Goal: Information Seeking & Learning: Learn about a topic

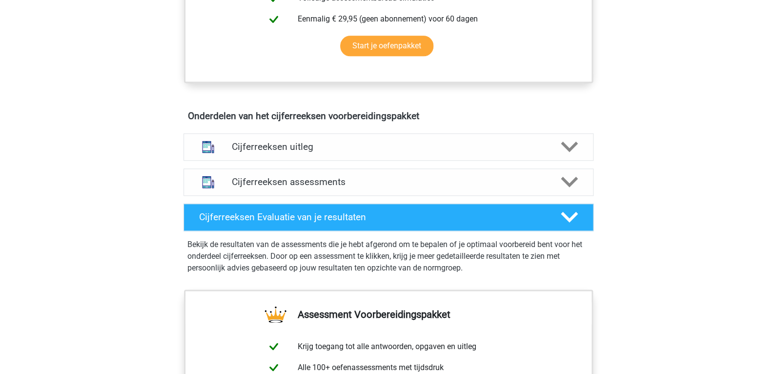
scroll to position [487, 0]
click at [221, 146] on div at bounding box center [208, 146] width 33 height 25
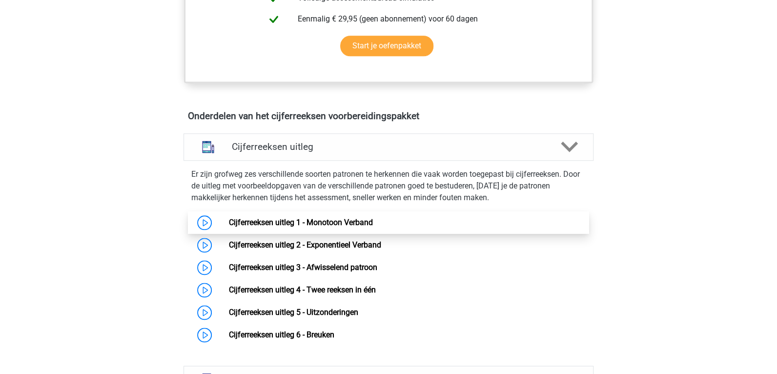
click at [332, 227] on link "Cijferreeksen uitleg 1 - Monotoon Verband" at bounding box center [300, 222] width 144 height 9
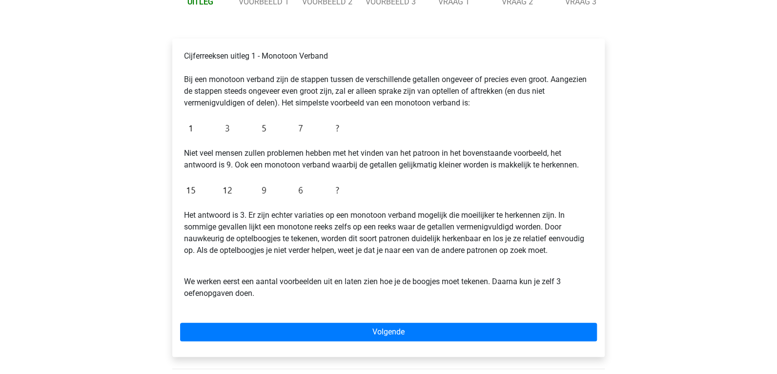
scroll to position [146, 0]
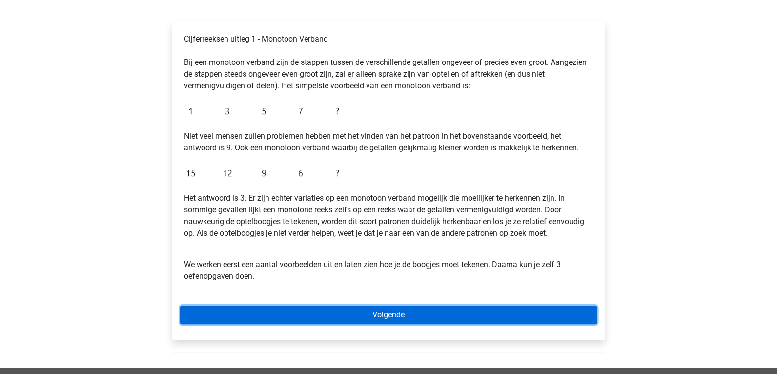
click at [384, 315] on link "Volgende" at bounding box center [388, 314] width 417 height 19
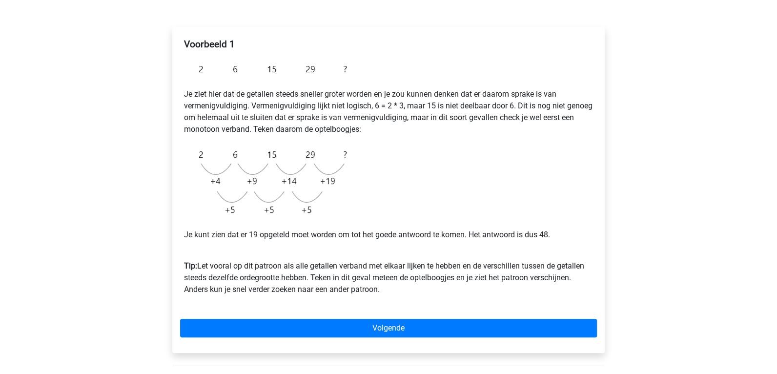
scroll to position [146, 0]
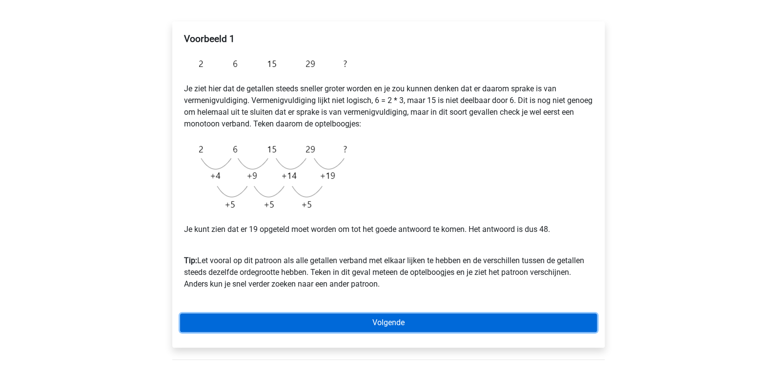
click at [338, 320] on link "Volgende" at bounding box center [388, 322] width 417 height 19
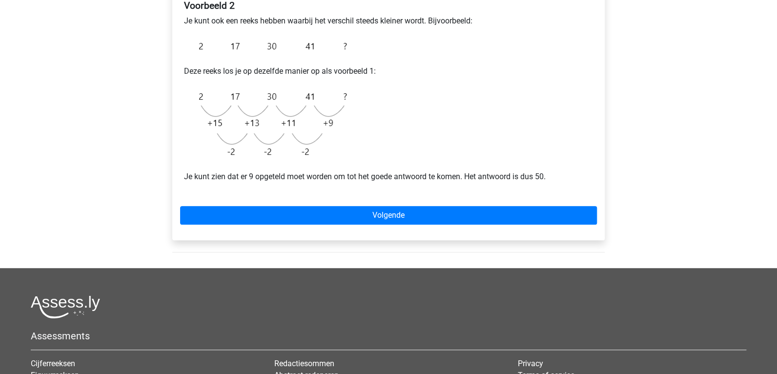
scroll to position [195, 0]
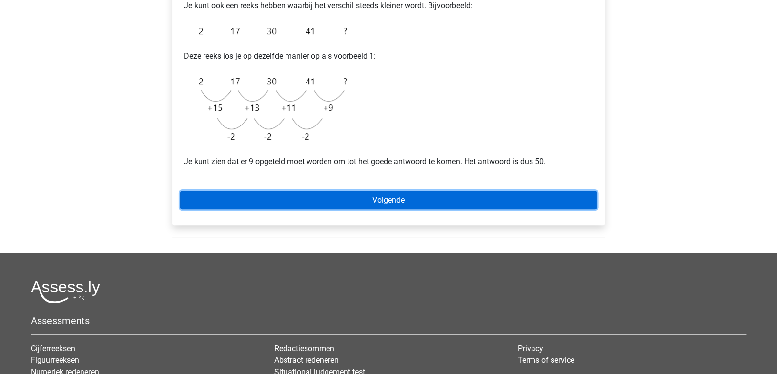
click at [340, 199] on link "Volgende" at bounding box center [388, 200] width 417 height 19
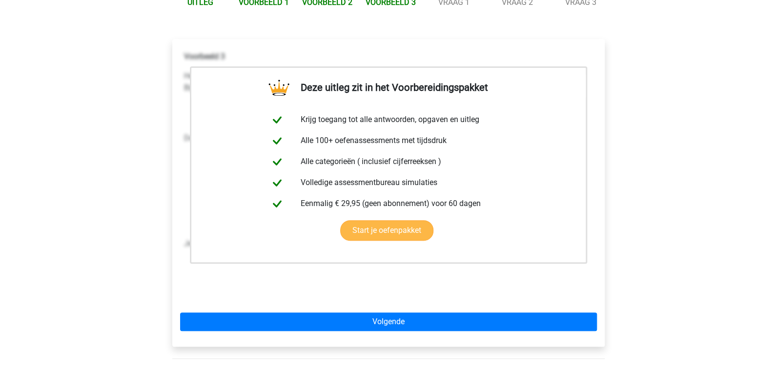
scroll to position [146, 0]
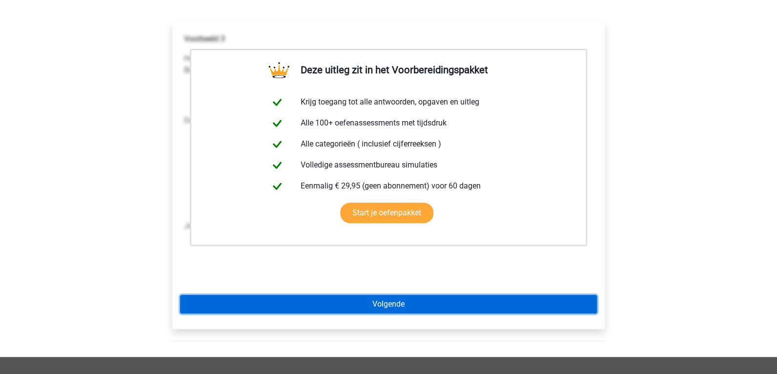
click at [375, 304] on link "Volgende" at bounding box center [388, 304] width 417 height 19
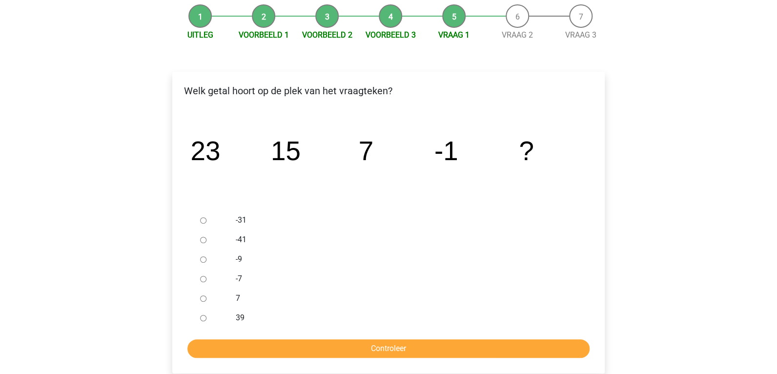
scroll to position [97, 0]
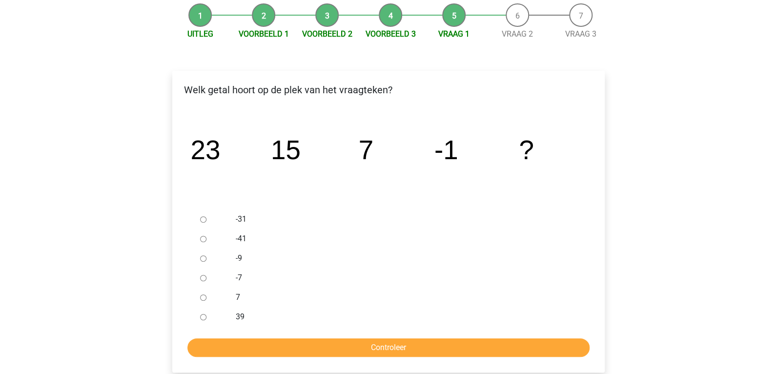
click at [203, 255] on input "-9" at bounding box center [203, 258] width 6 height 6
radio input "true"
click at [322, 352] on input "Controleer" at bounding box center [388, 347] width 402 height 19
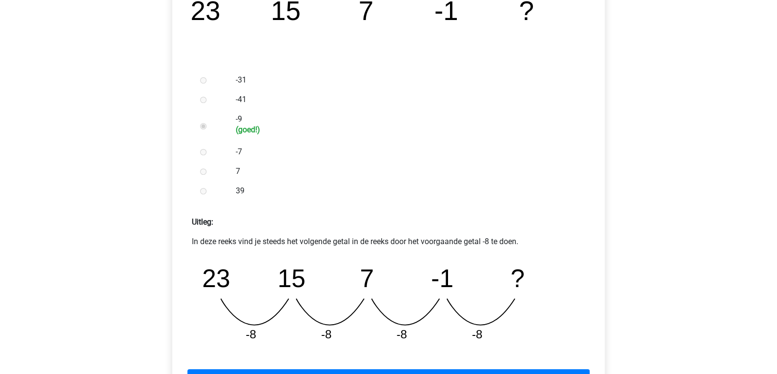
scroll to position [293, 0]
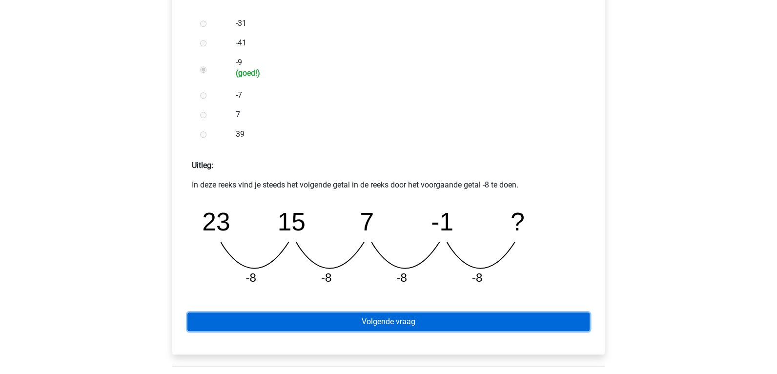
click at [426, 316] on link "Volgende vraag" at bounding box center [388, 321] width 402 height 19
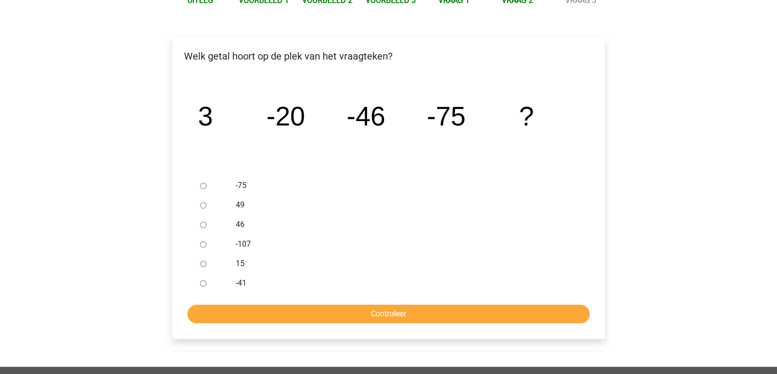
scroll to position [146, 0]
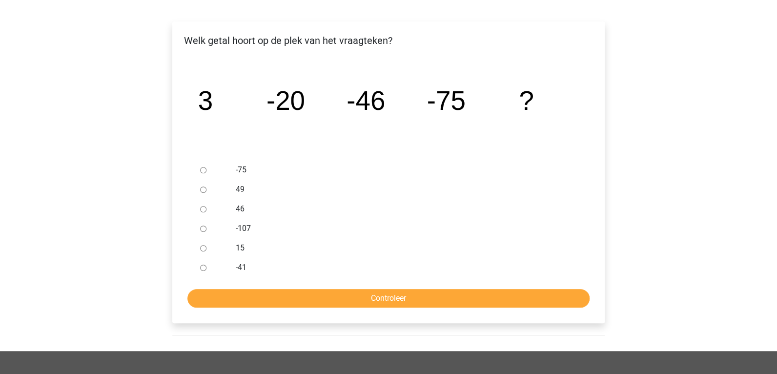
click at [205, 227] on input "-107" at bounding box center [203, 228] width 6 height 6
radio input "true"
click at [362, 299] on input "Controleer" at bounding box center [388, 298] width 402 height 19
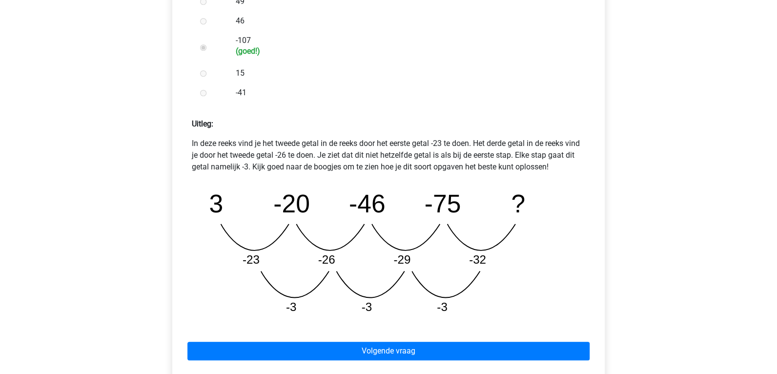
scroll to position [341, 0]
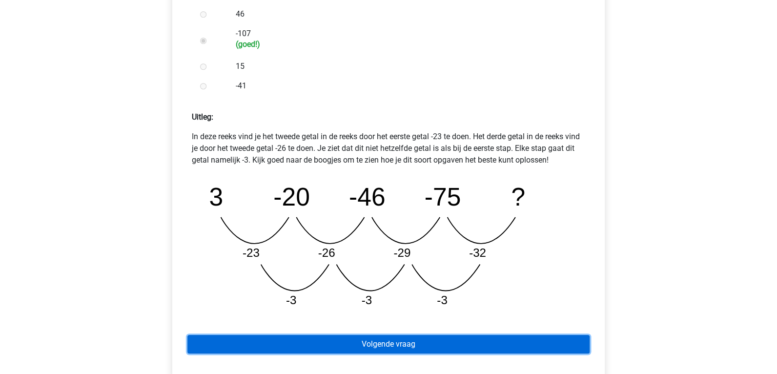
click at [429, 344] on link "Volgende vraag" at bounding box center [388, 344] width 402 height 19
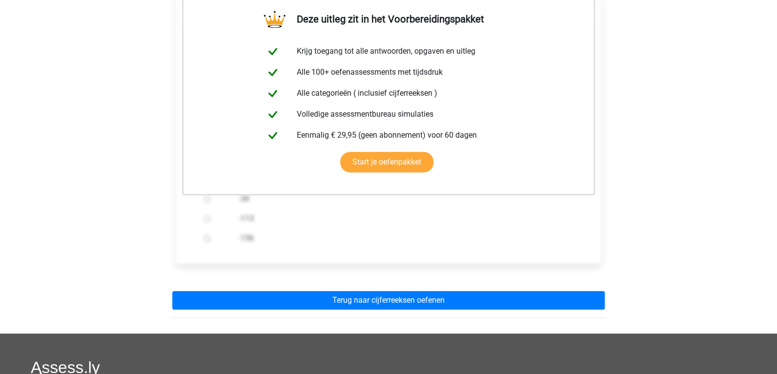
scroll to position [195, 0]
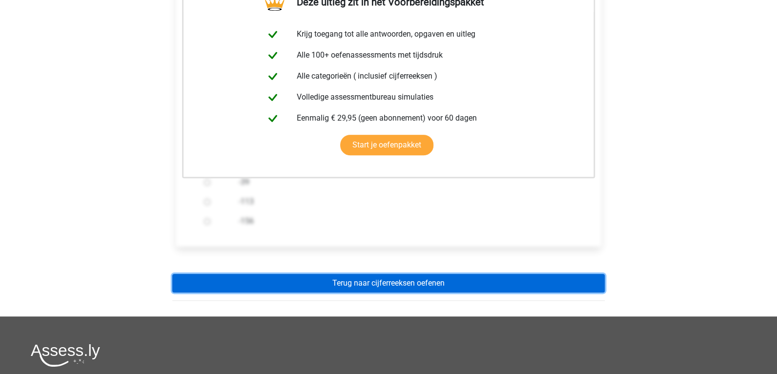
click at [392, 285] on link "Terug naar cijferreeksen oefenen" at bounding box center [388, 283] width 432 height 19
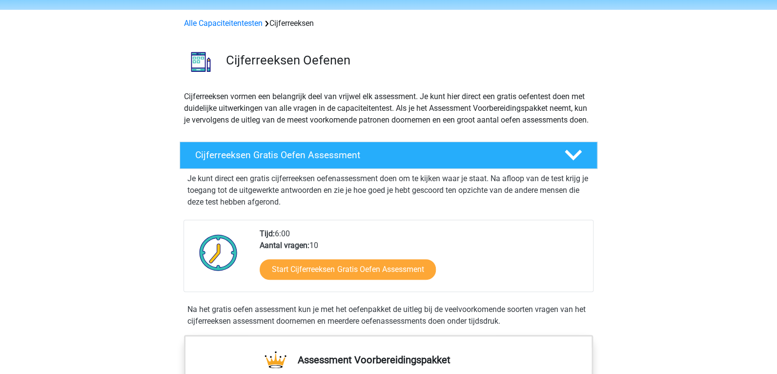
scroll to position [48, 0]
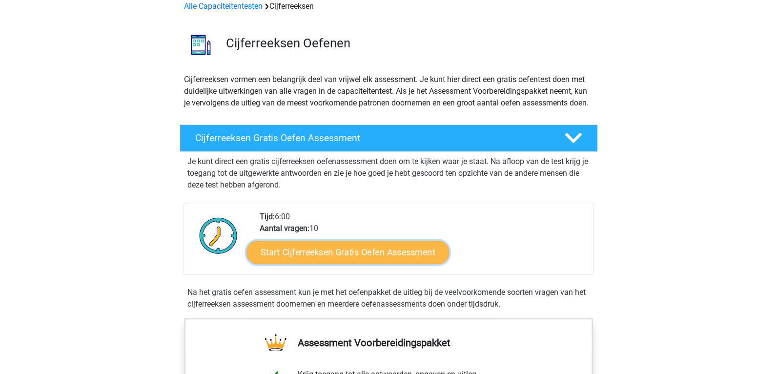
click at [348, 261] on link "Start Cijferreeksen Gratis Oefen Assessment" at bounding box center [347, 251] width 202 height 23
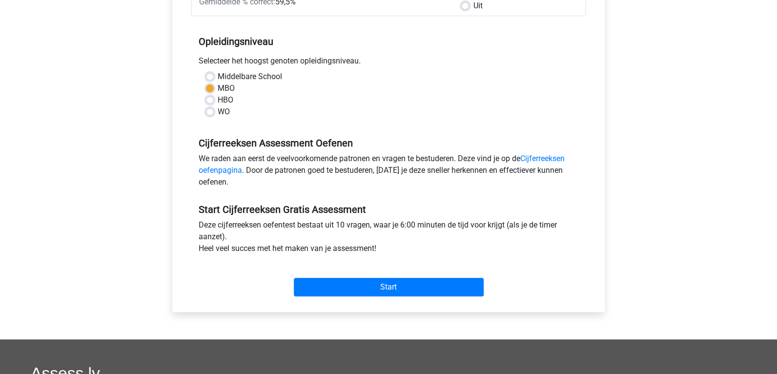
scroll to position [243, 0]
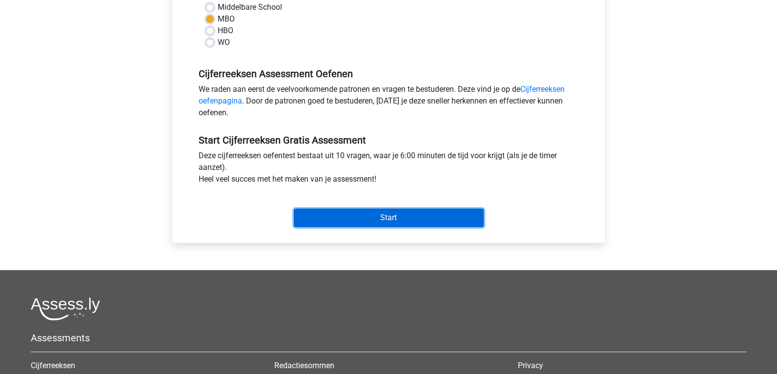
click at [356, 218] on input "Start" at bounding box center [389, 217] width 190 height 19
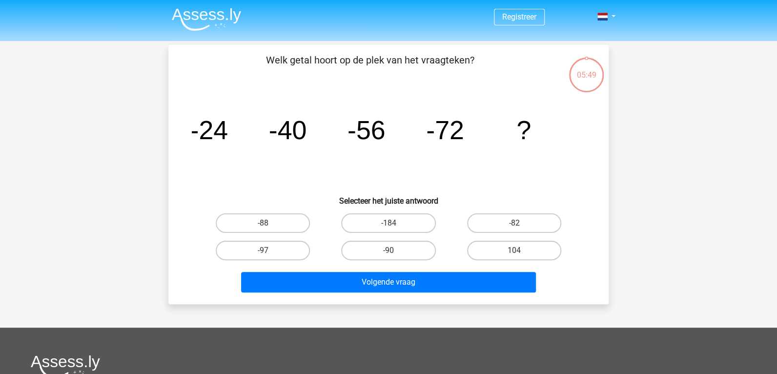
click at [264, 224] on input "-88" at bounding box center [266, 226] width 6 height 6
radio input "true"
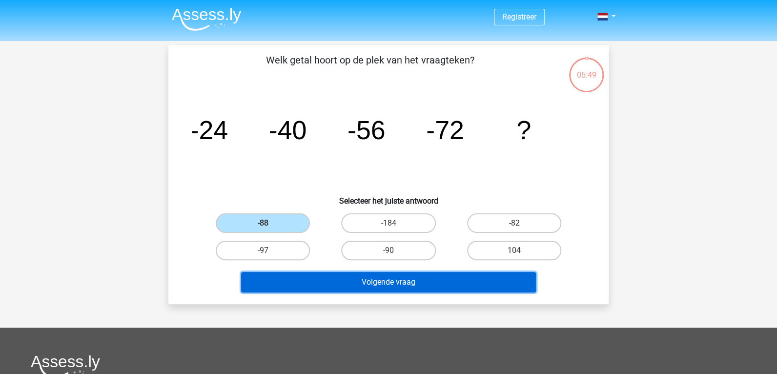
click at [397, 289] on button "Volgende vraag" at bounding box center [388, 282] width 295 height 20
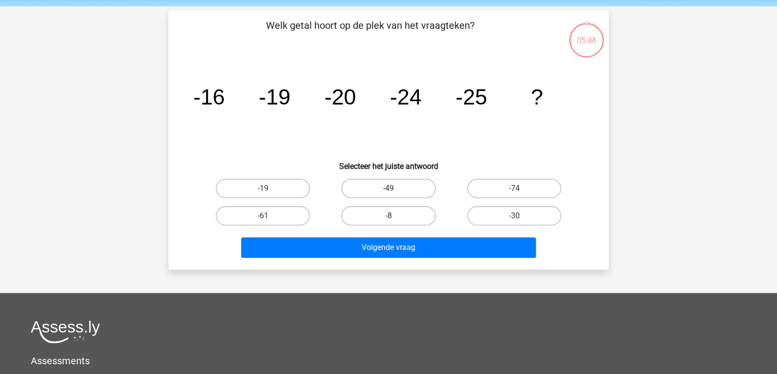
scroll to position [45, 0]
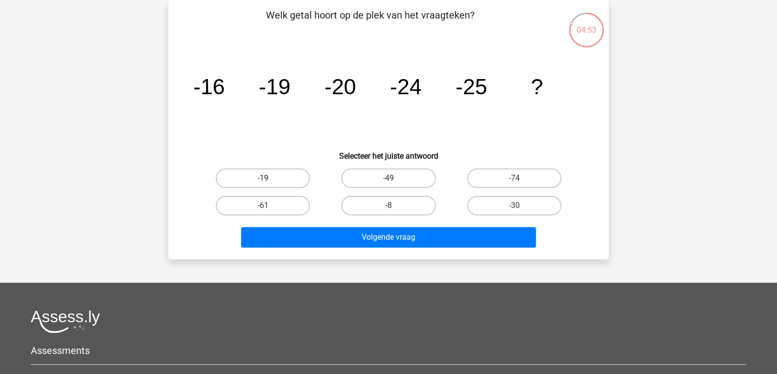
drag, startPoint x: 289, startPoint y: 177, endPoint x: 325, endPoint y: 189, distance: 37.5
click at [290, 178] on label "-19" at bounding box center [263, 178] width 94 height 20
click at [269, 178] on input "-19" at bounding box center [266, 181] width 6 height 6
radio input "true"
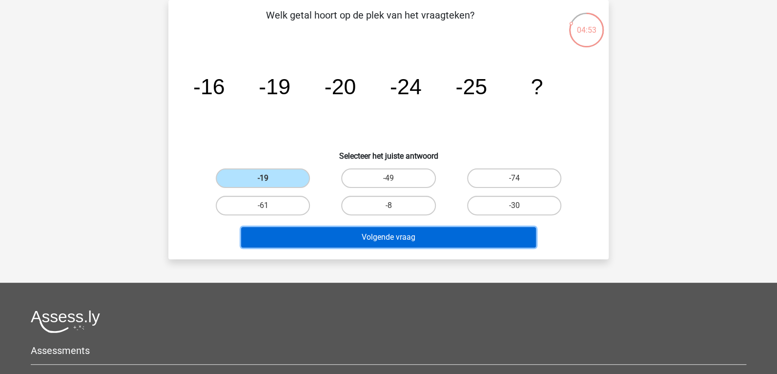
click at [355, 239] on button "Volgende vraag" at bounding box center [388, 237] width 295 height 20
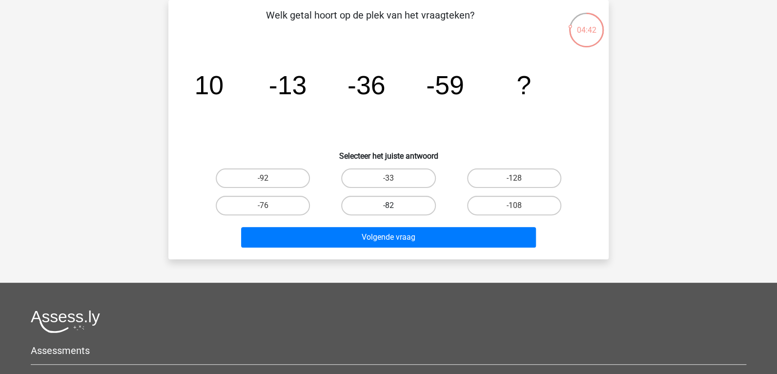
click at [360, 203] on label "-82" at bounding box center [388, 206] width 94 height 20
click at [388, 205] on input "-82" at bounding box center [391, 208] width 6 height 6
radio input "true"
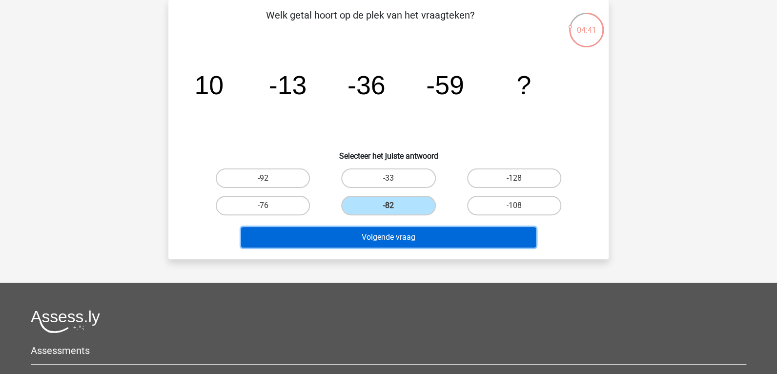
click at [354, 241] on button "Volgende vraag" at bounding box center [388, 237] width 295 height 20
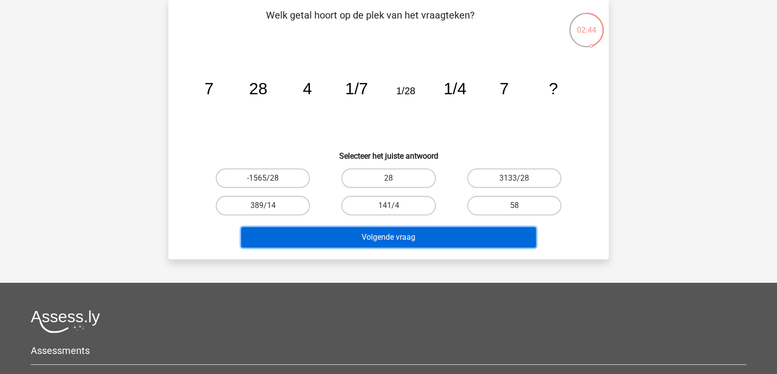
click at [427, 231] on button "Volgende vraag" at bounding box center [388, 237] width 295 height 20
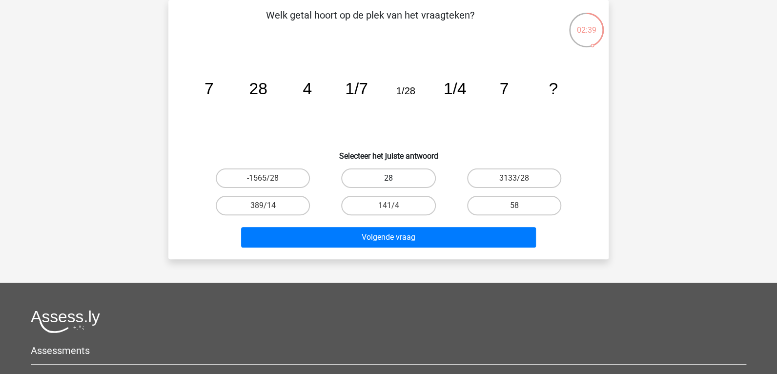
click at [386, 175] on label "28" at bounding box center [388, 178] width 94 height 20
click at [388, 178] on input "28" at bounding box center [391, 181] width 6 height 6
radio input "true"
click at [391, 203] on label "141/4" at bounding box center [388, 206] width 94 height 20
click at [391, 205] on input "141/4" at bounding box center [391, 208] width 6 height 6
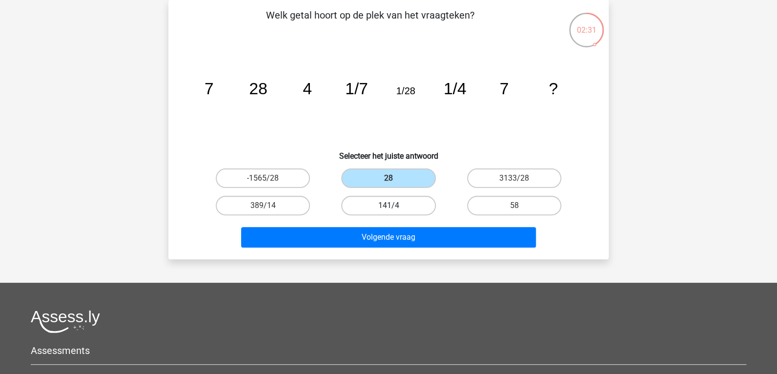
radio input "true"
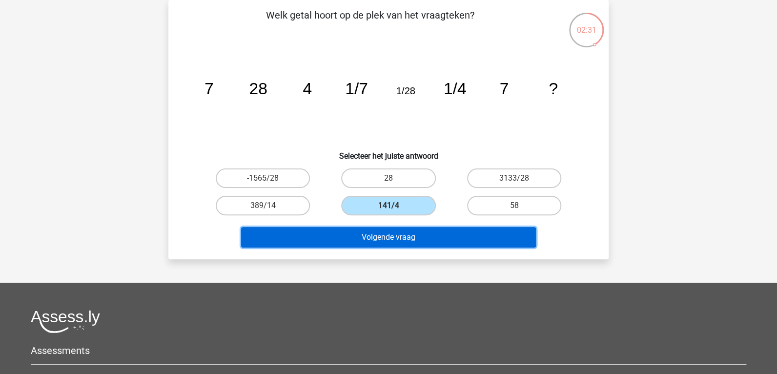
click at [391, 229] on button "Volgende vraag" at bounding box center [388, 237] width 295 height 20
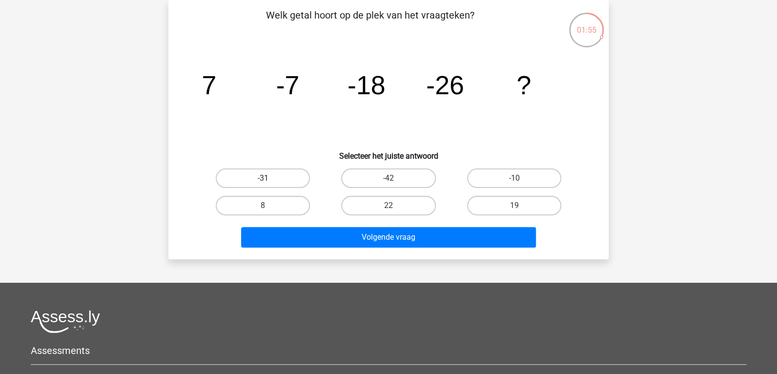
click at [281, 170] on label "-31" at bounding box center [263, 178] width 94 height 20
click at [269, 178] on input "-31" at bounding box center [266, 181] width 6 height 6
radio input "true"
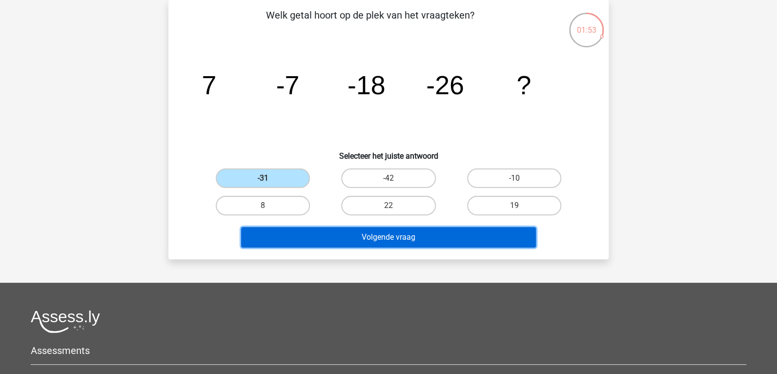
click at [308, 241] on button "Volgende vraag" at bounding box center [388, 237] width 295 height 20
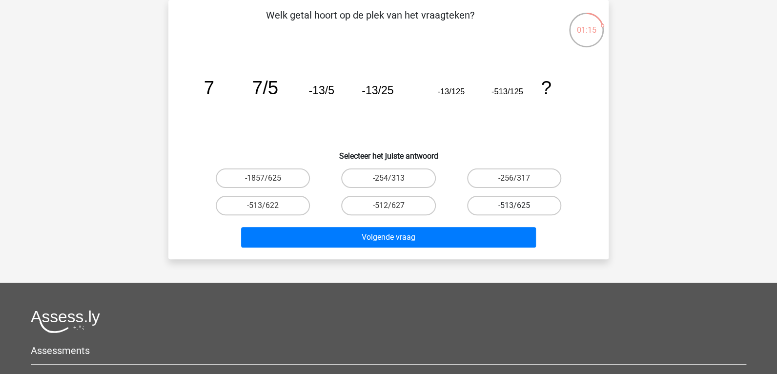
click at [526, 202] on label "-513/625" at bounding box center [514, 206] width 94 height 20
click at [520, 205] on input "-513/625" at bounding box center [517, 208] width 6 height 6
radio input "true"
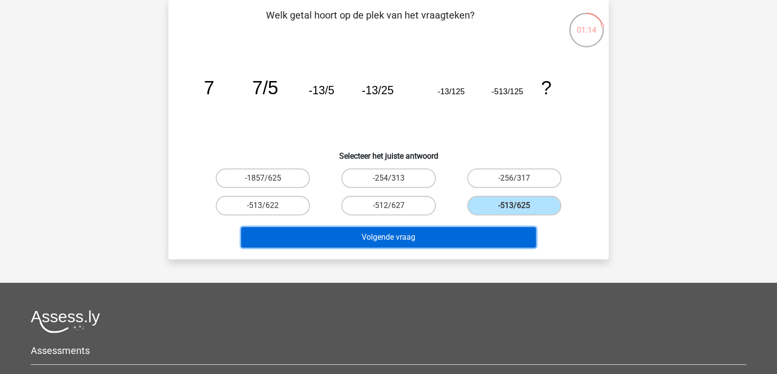
click at [416, 233] on button "Volgende vraag" at bounding box center [388, 237] width 295 height 20
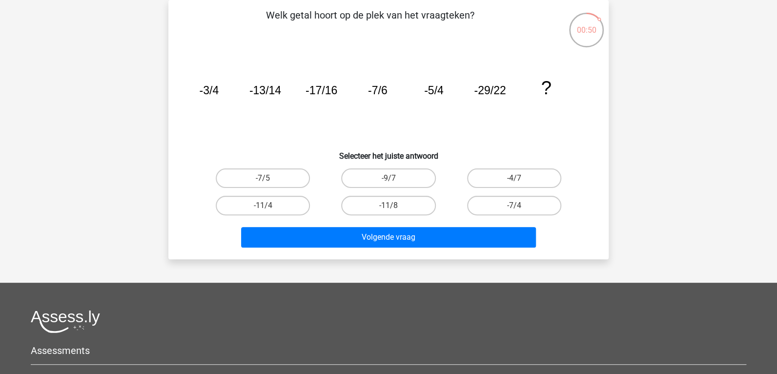
click at [516, 205] on input "-7/4" at bounding box center [517, 208] width 6 height 6
radio input "true"
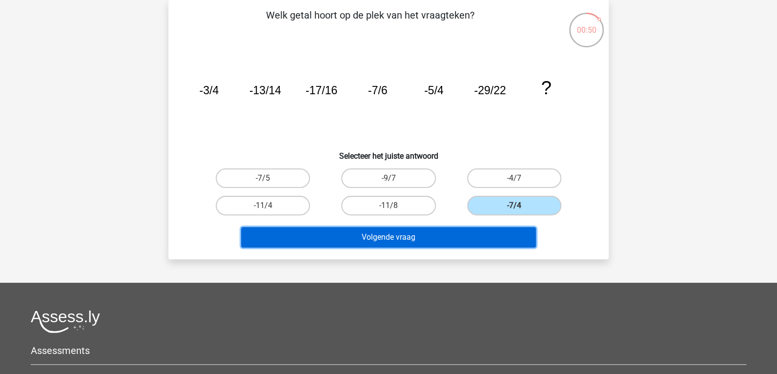
click at [447, 241] on button "Volgende vraag" at bounding box center [388, 237] width 295 height 20
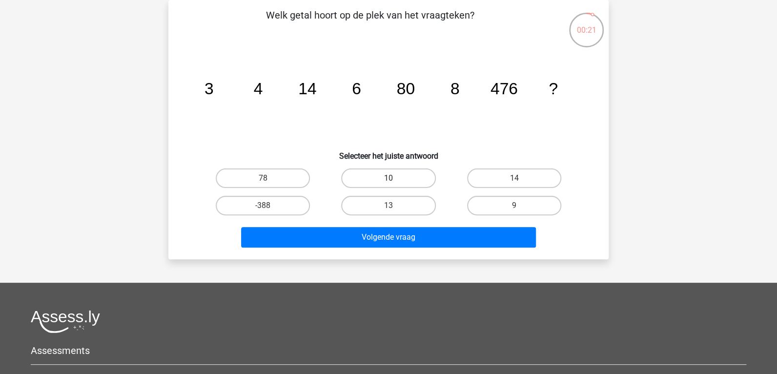
click at [365, 176] on label "10" at bounding box center [388, 178] width 94 height 20
click at [388, 178] on input "10" at bounding box center [391, 181] width 6 height 6
radio input "true"
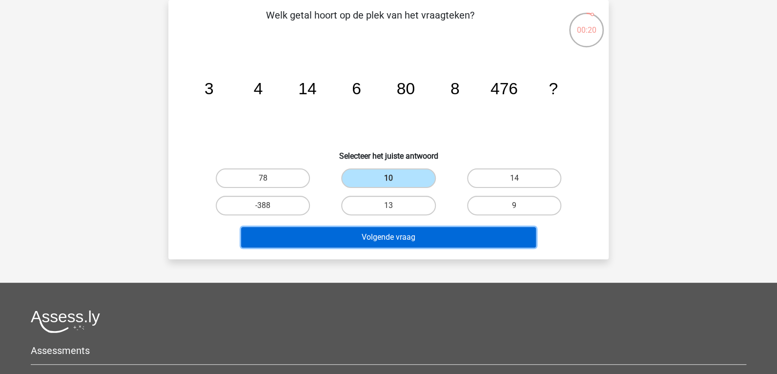
click at [387, 239] on button "Volgende vraag" at bounding box center [388, 237] width 295 height 20
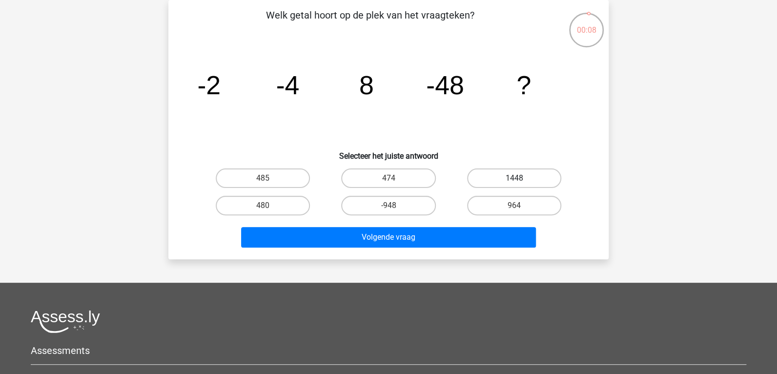
click at [540, 176] on label "1448" at bounding box center [514, 178] width 94 height 20
click at [520, 178] on input "1448" at bounding box center [517, 181] width 6 height 6
radio input "true"
click at [495, 221] on div "Volgende vraag" at bounding box center [388, 235] width 409 height 32
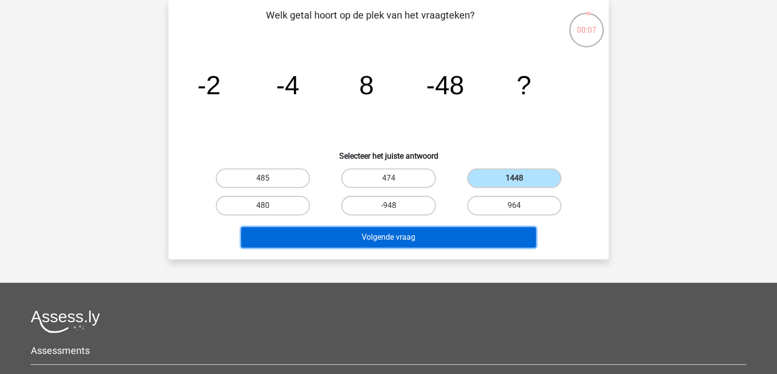
click at [494, 232] on button "Volgende vraag" at bounding box center [388, 237] width 295 height 20
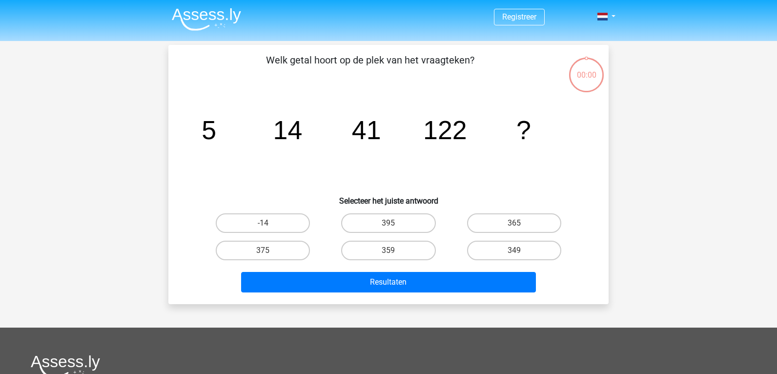
scroll to position [45, 0]
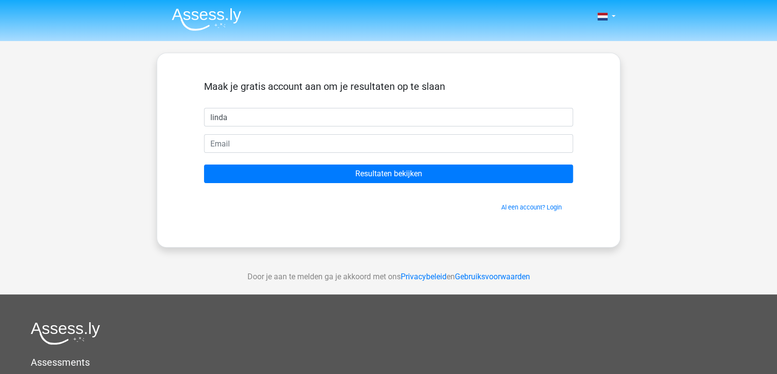
type input "linda"
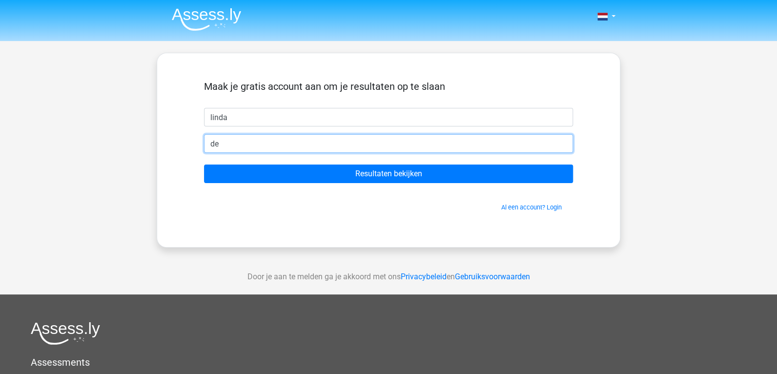
type input "[EMAIL_ADDRESS][DOMAIN_NAME]"
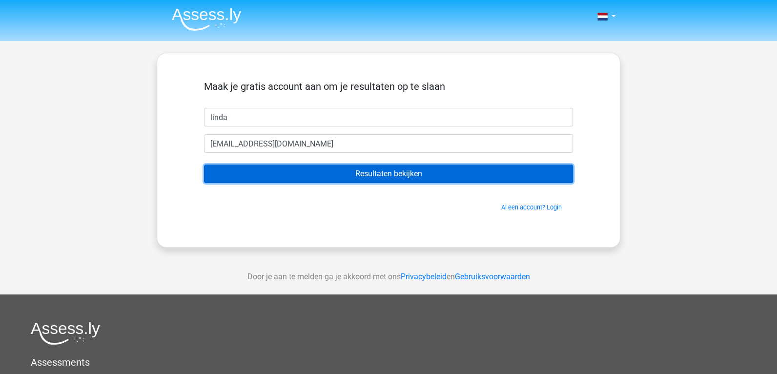
click at [263, 171] on input "Resultaten bekijken" at bounding box center [388, 173] width 369 height 19
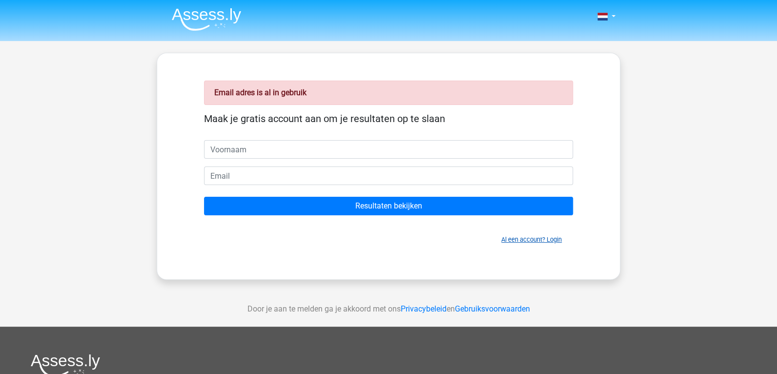
click at [525, 237] on link "Al een account? Login" at bounding box center [531, 239] width 60 height 7
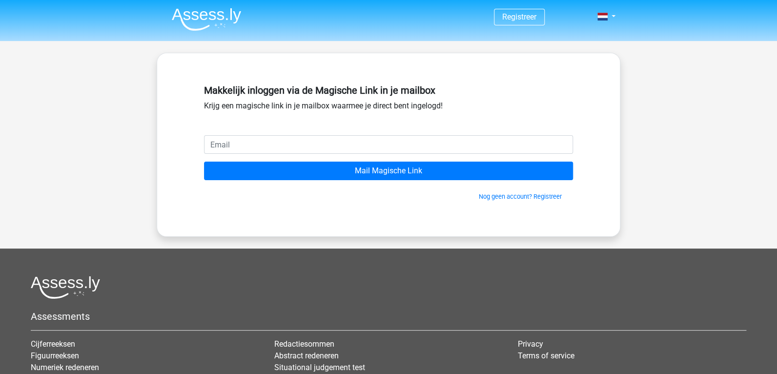
type input "d"
type input "[EMAIL_ADDRESS][DOMAIN_NAME]"
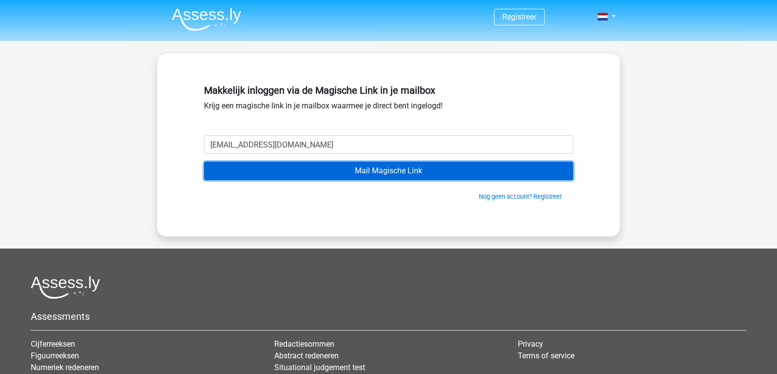
click at [272, 172] on input "Mail Magische Link" at bounding box center [388, 170] width 369 height 19
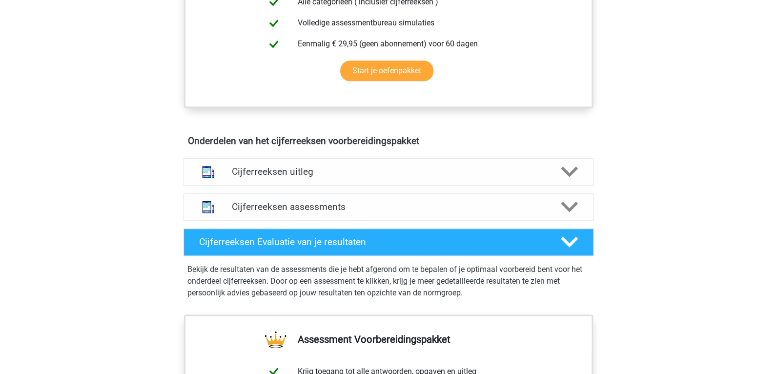
scroll to position [537, 0]
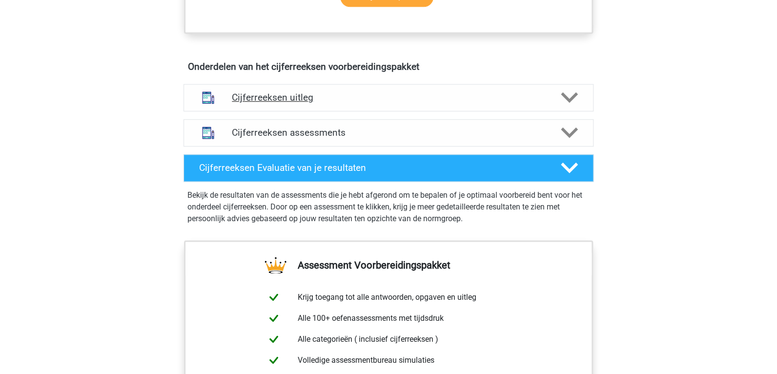
click at [292, 103] on h4 "Cijferreeksen uitleg" at bounding box center [388, 97] width 313 height 11
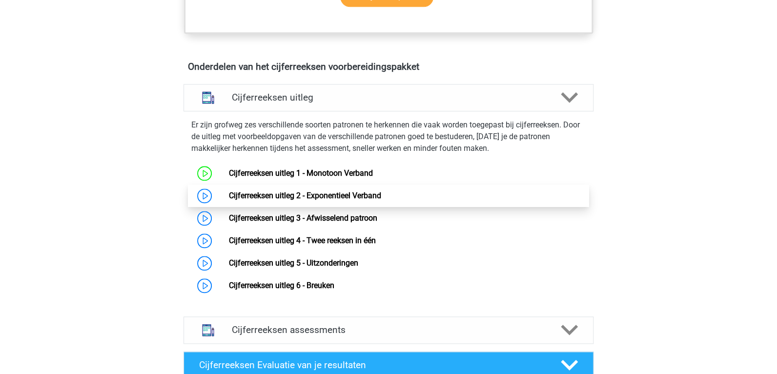
click at [281, 200] on link "Cijferreeksen uitleg 2 - Exponentieel Verband" at bounding box center [304, 195] width 152 height 9
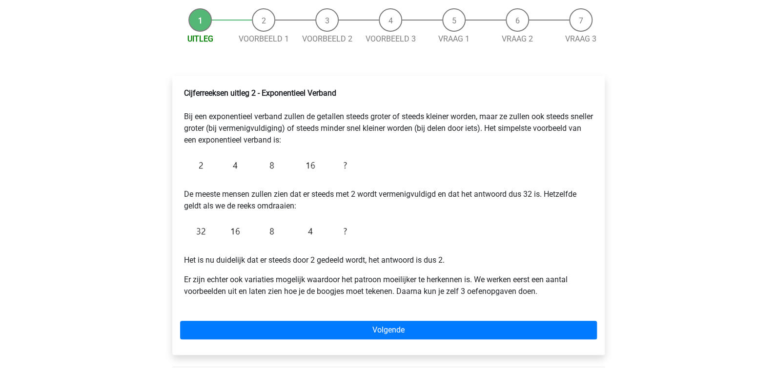
scroll to position [195, 0]
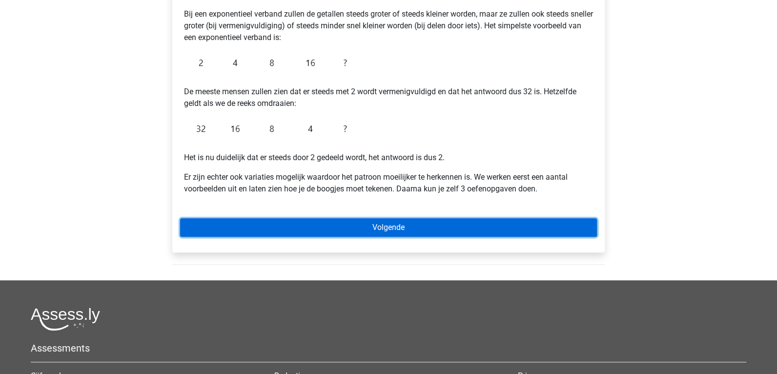
click at [311, 225] on link "Volgende" at bounding box center [388, 227] width 417 height 19
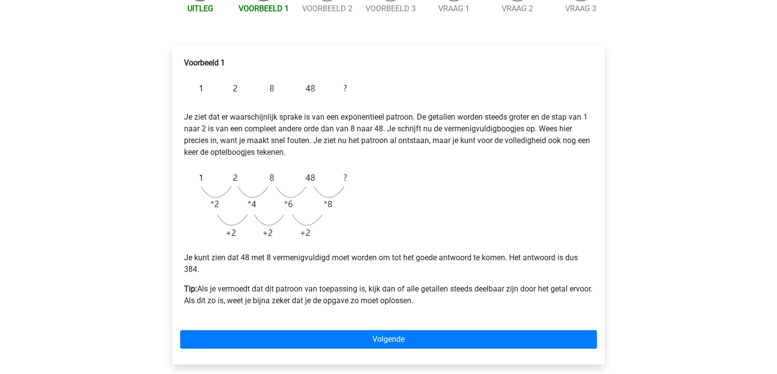
scroll to position [146, 0]
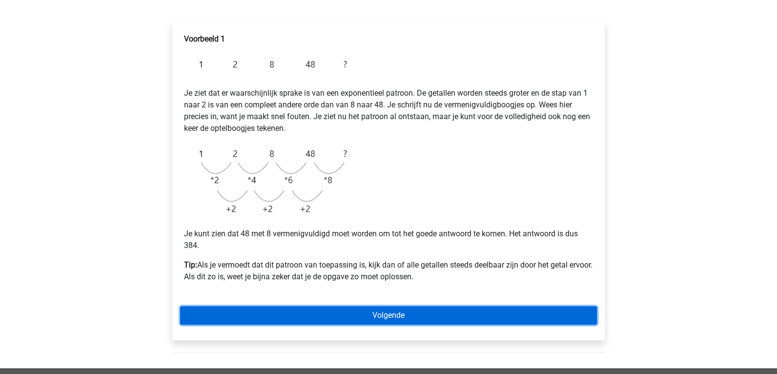
click at [310, 317] on link "Volgende" at bounding box center [388, 315] width 417 height 19
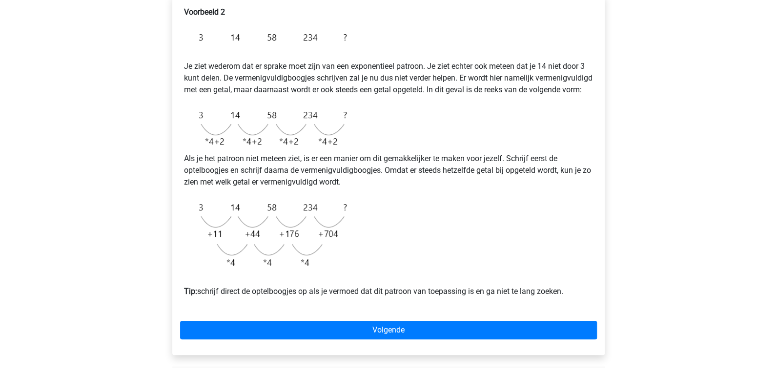
scroll to position [195, 0]
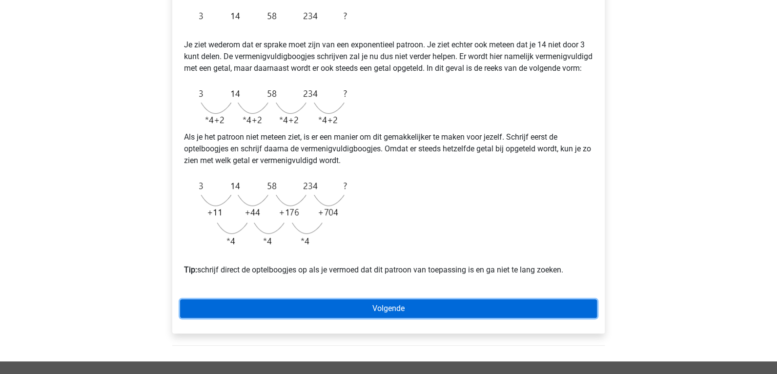
click at [396, 314] on link "Volgende" at bounding box center [388, 308] width 417 height 19
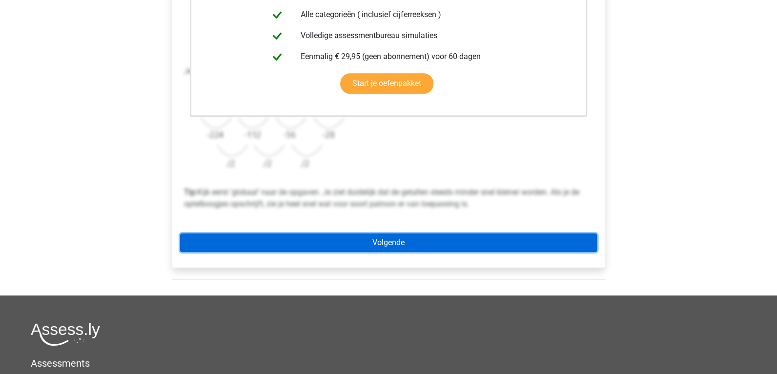
scroll to position [293, 0]
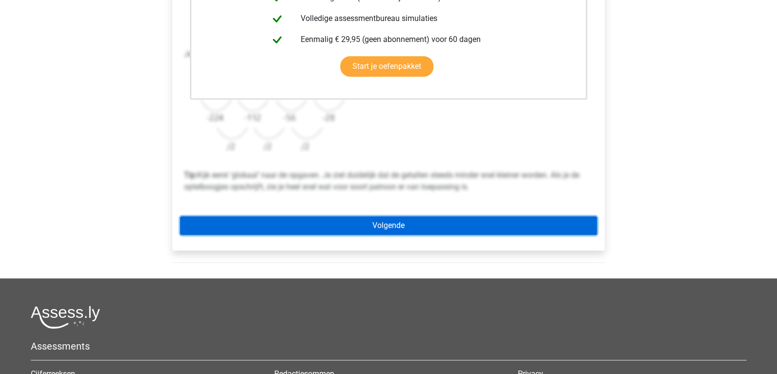
click at [405, 228] on link "Volgende" at bounding box center [388, 225] width 417 height 19
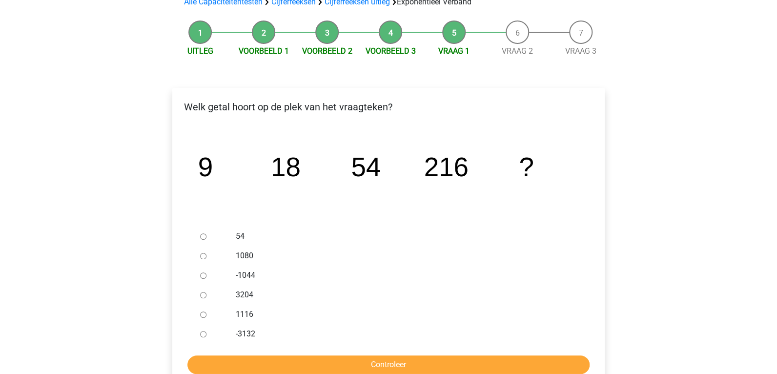
scroll to position [97, 0]
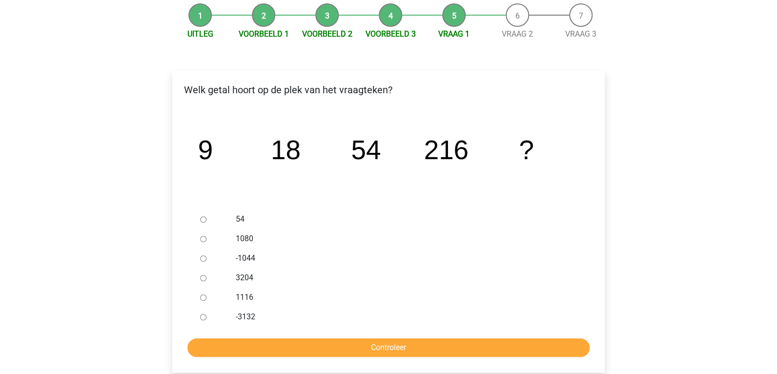
click at [209, 277] on div at bounding box center [212, 278] width 32 height 20
click at [205, 277] on input "3204" at bounding box center [203, 278] width 6 height 6
radio input "true"
click at [292, 351] on input "Controleer" at bounding box center [388, 347] width 402 height 19
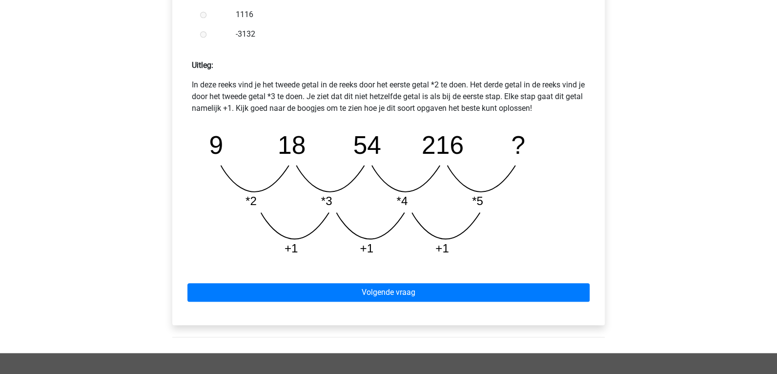
scroll to position [390, 0]
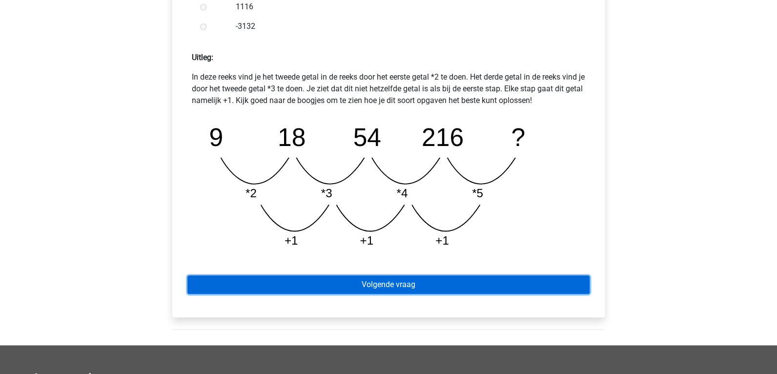
click at [453, 282] on link "Volgende vraag" at bounding box center [388, 284] width 402 height 19
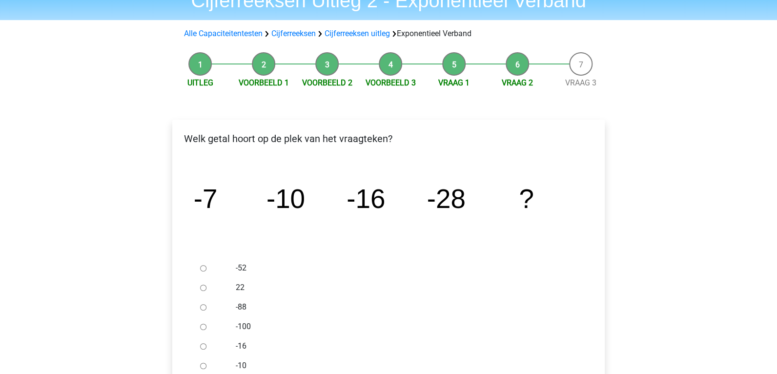
scroll to position [97, 0]
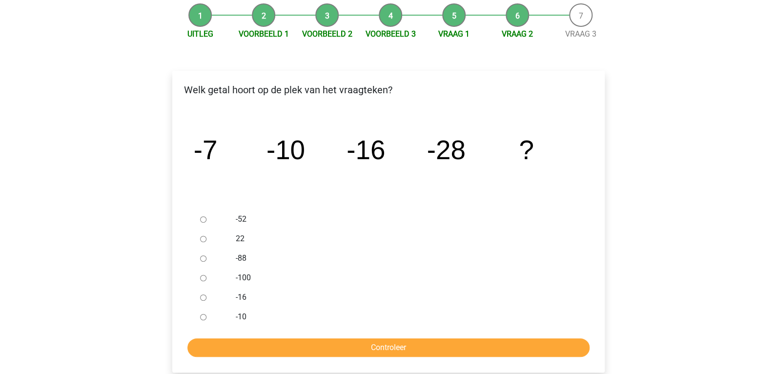
click at [196, 218] on div at bounding box center [212, 219] width 32 height 20
drag, startPoint x: 202, startPoint y: 218, endPoint x: 205, endPoint y: 231, distance: 13.1
click at [201, 219] on input "-52" at bounding box center [203, 219] width 6 height 6
radio input "true"
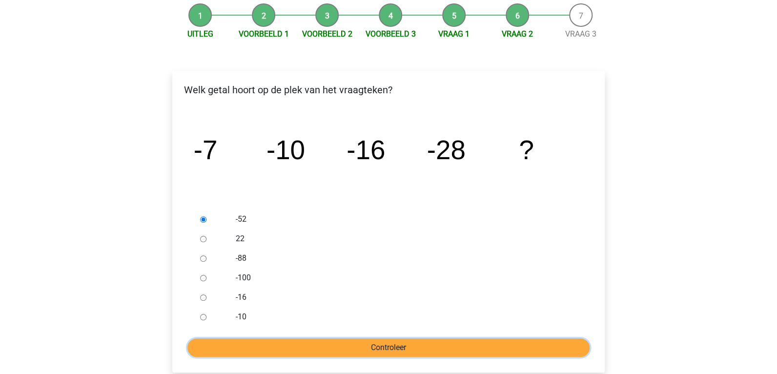
click at [290, 346] on input "Controleer" at bounding box center [388, 347] width 402 height 19
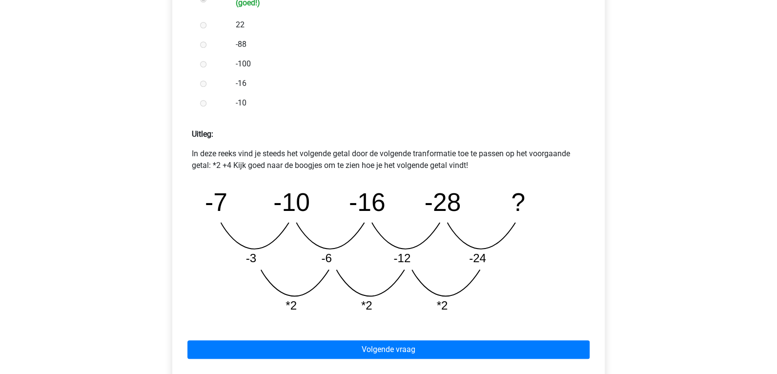
scroll to position [390, 0]
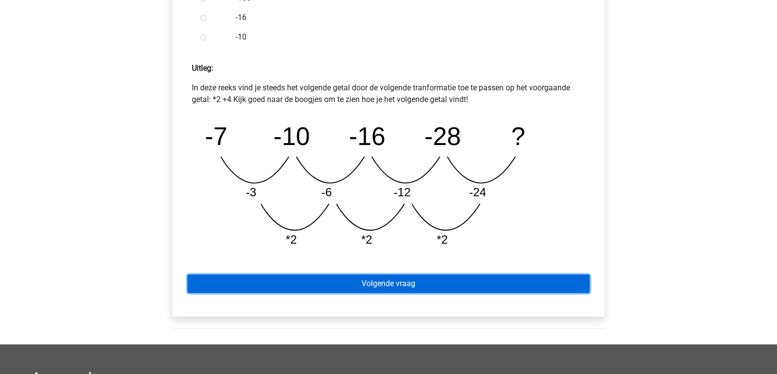
click at [456, 275] on link "Volgende vraag" at bounding box center [388, 283] width 402 height 19
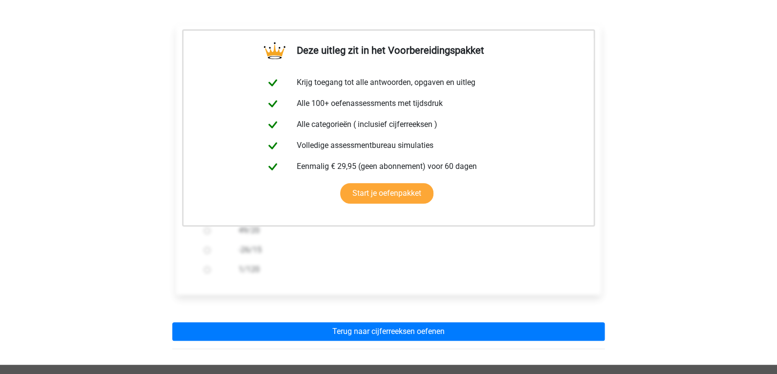
scroll to position [195, 0]
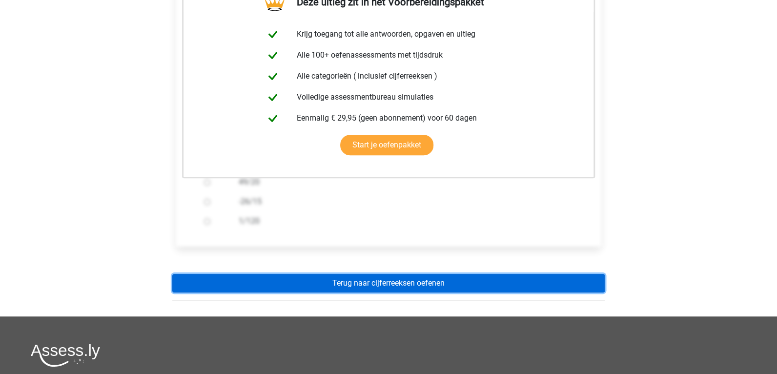
click at [376, 281] on link "Terug naar cijferreeksen oefenen" at bounding box center [388, 283] width 432 height 19
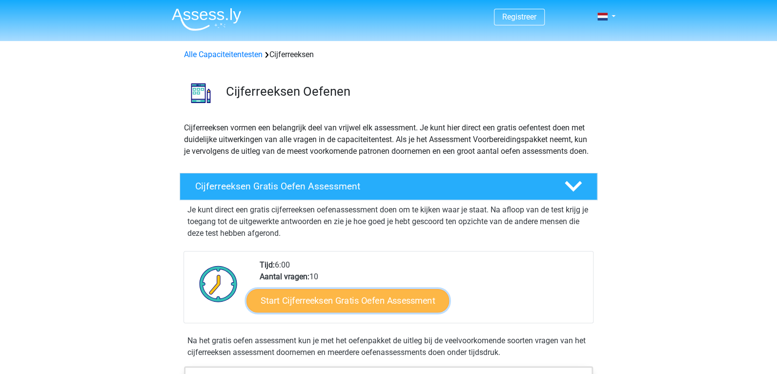
click at [367, 311] on link "Start Cijferreeksen Gratis Oefen Assessment" at bounding box center [347, 299] width 202 height 23
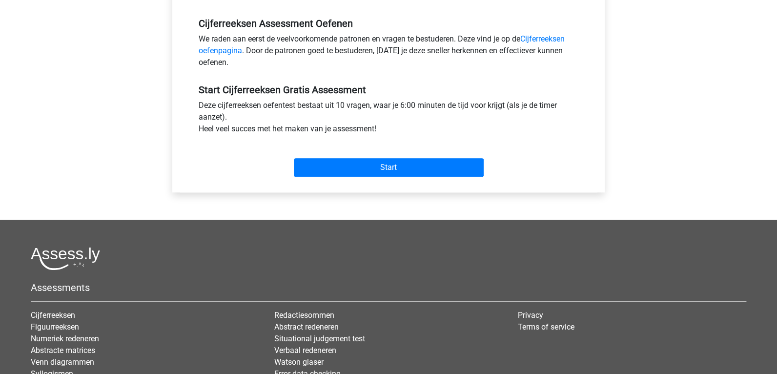
scroll to position [293, 0]
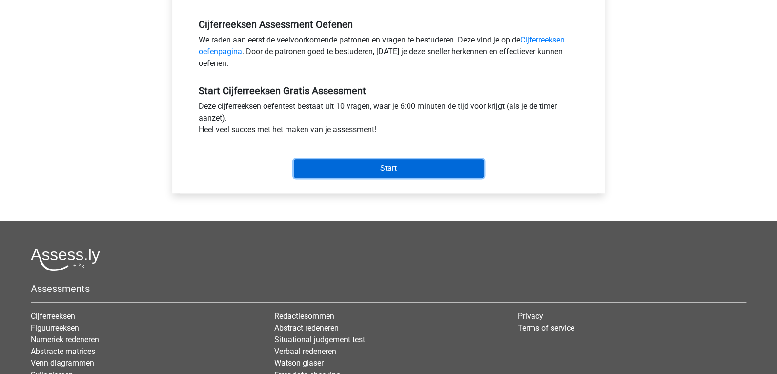
click at [358, 170] on input "Start" at bounding box center [389, 168] width 190 height 19
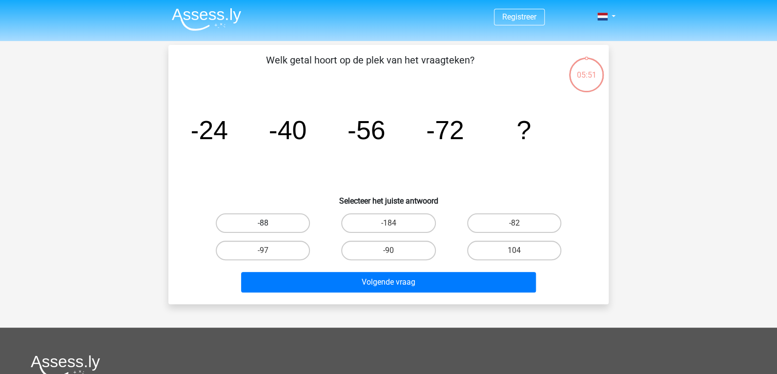
click at [295, 221] on label "-88" at bounding box center [263, 223] width 94 height 20
click at [269, 223] on input "-88" at bounding box center [266, 226] width 6 height 6
radio input "true"
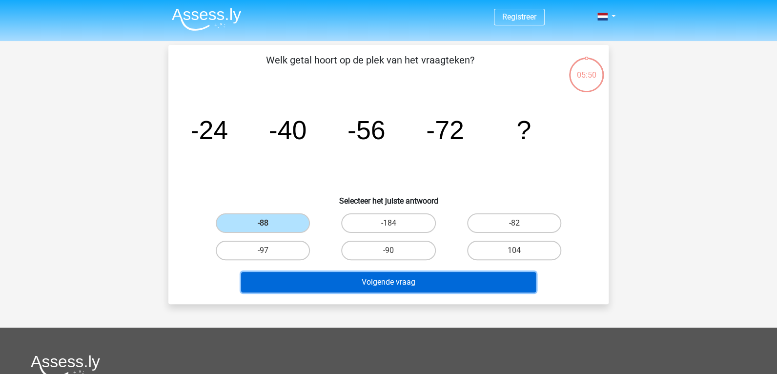
click at [333, 287] on button "Volgende vraag" at bounding box center [388, 282] width 295 height 20
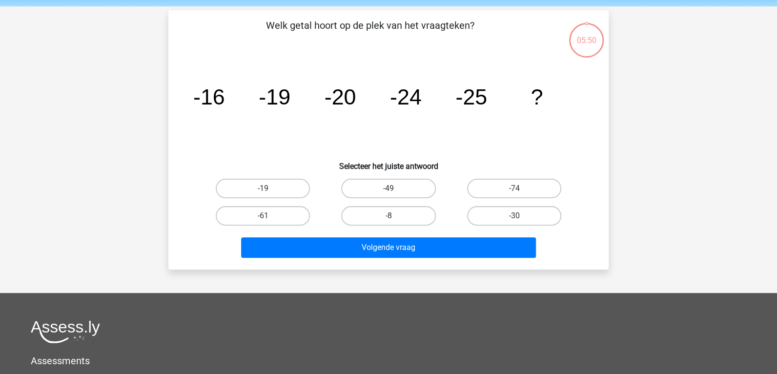
scroll to position [45, 0]
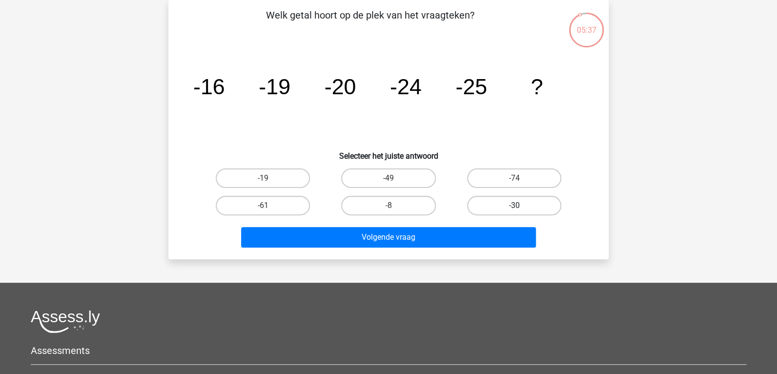
click at [537, 202] on label "-30" at bounding box center [514, 206] width 94 height 20
click at [520, 205] on input "-30" at bounding box center [517, 208] width 6 height 6
radio input "true"
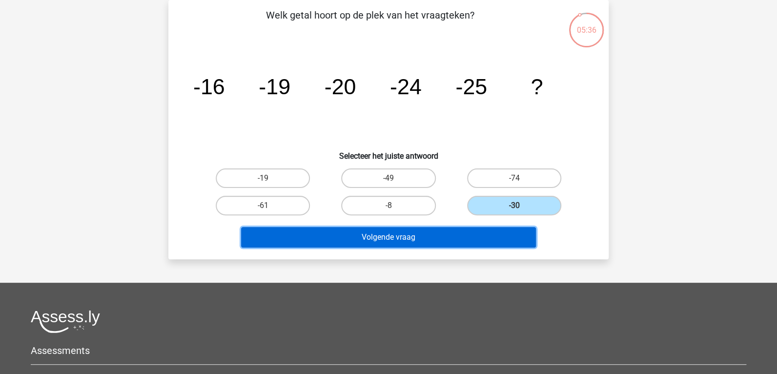
click at [450, 236] on button "Volgende vraag" at bounding box center [388, 237] width 295 height 20
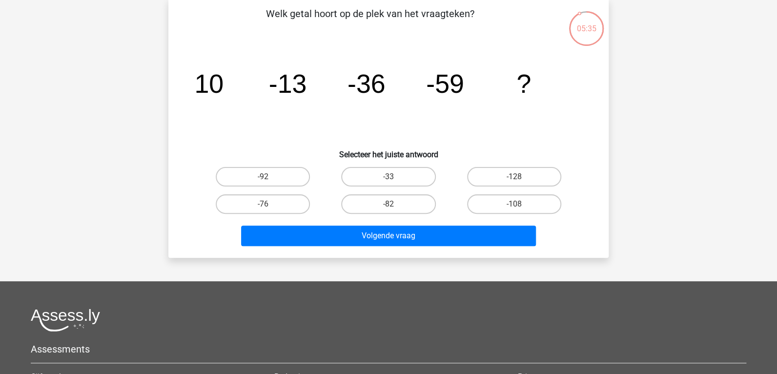
scroll to position [0, 0]
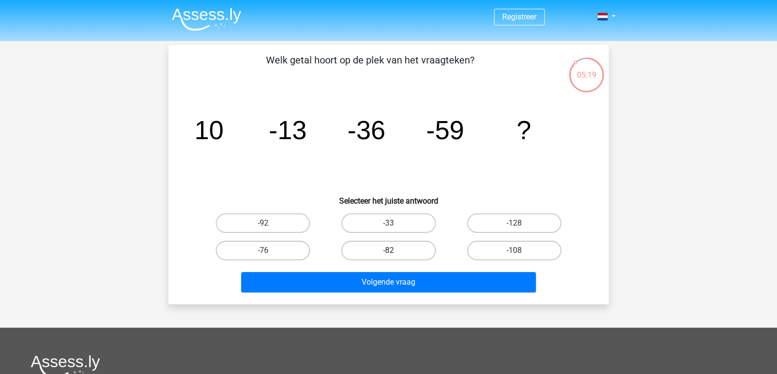
click at [375, 252] on label "-82" at bounding box center [388, 251] width 94 height 20
click at [388, 252] on input "-82" at bounding box center [391, 253] width 6 height 6
radio input "true"
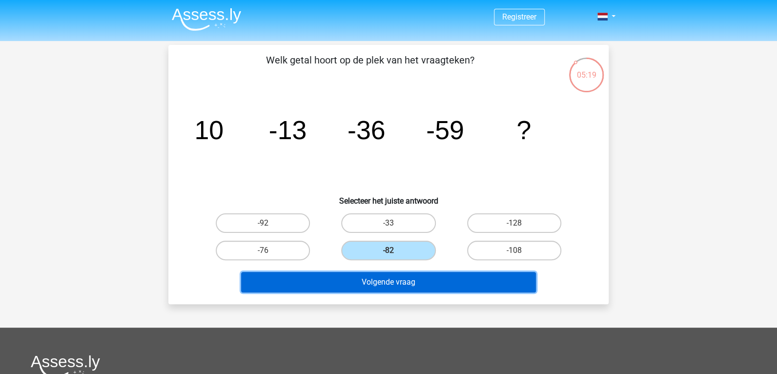
click at [381, 278] on button "Volgende vraag" at bounding box center [388, 282] width 295 height 20
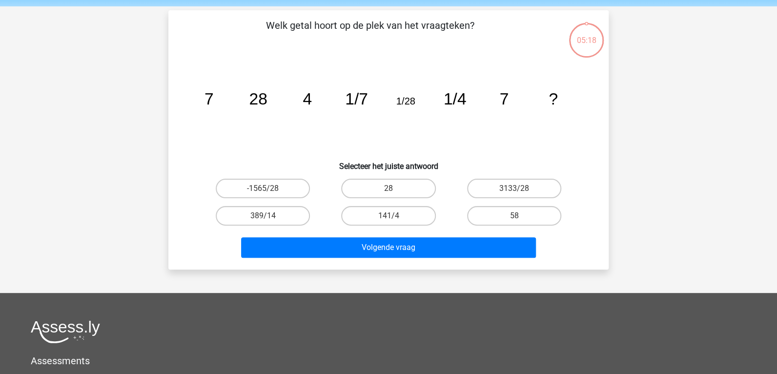
scroll to position [45, 0]
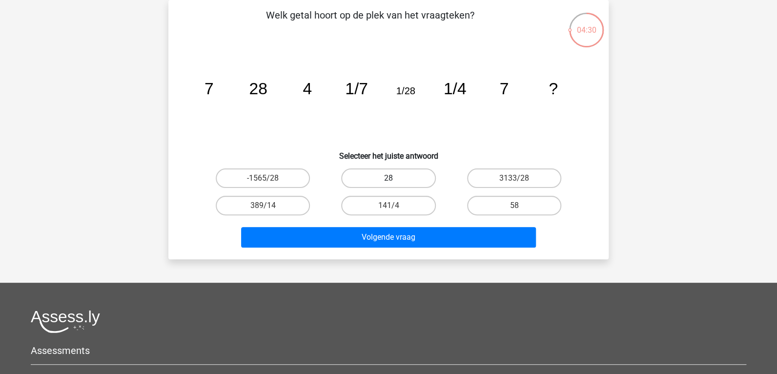
click at [395, 175] on label "28" at bounding box center [388, 178] width 94 height 20
click at [395, 178] on input "28" at bounding box center [391, 181] width 6 height 6
radio input "true"
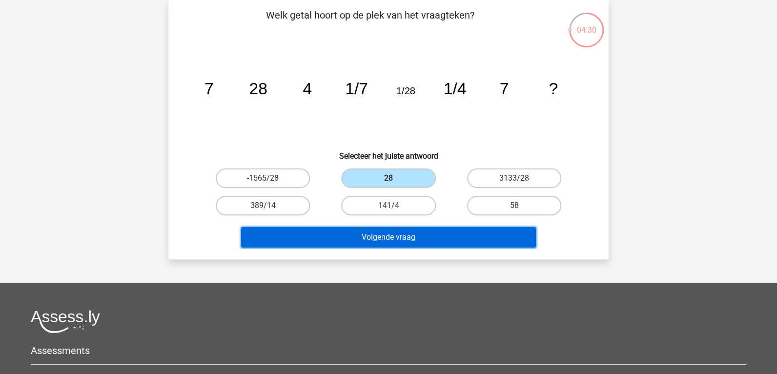
click at [406, 241] on button "Volgende vraag" at bounding box center [388, 237] width 295 height 20
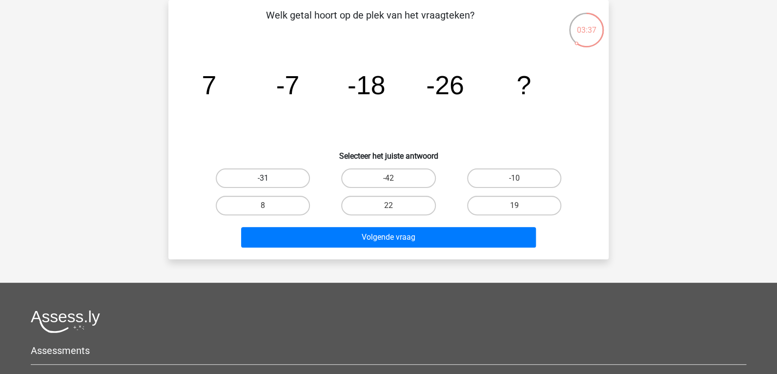
click at [249, 179] on label "-31" at bounding box center [263, 178] width 94 height 20
click at [263, 179] on input "-31" at bounding box center [266, 181] width 6 height 6
radio input "true"
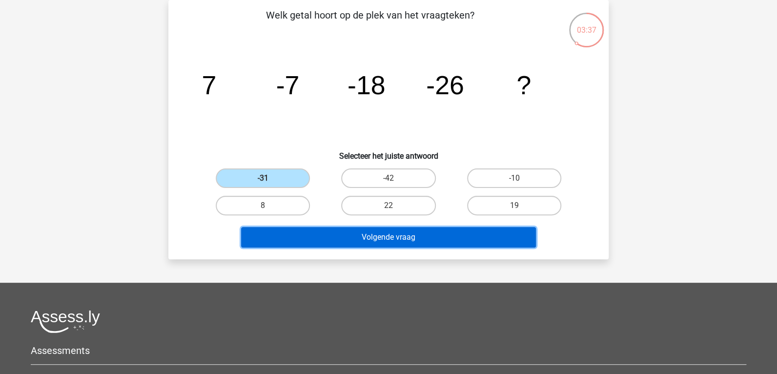
click at [320, 240] on button "Volgende vraag" at bounding box center [388, 237] width 295 height 20
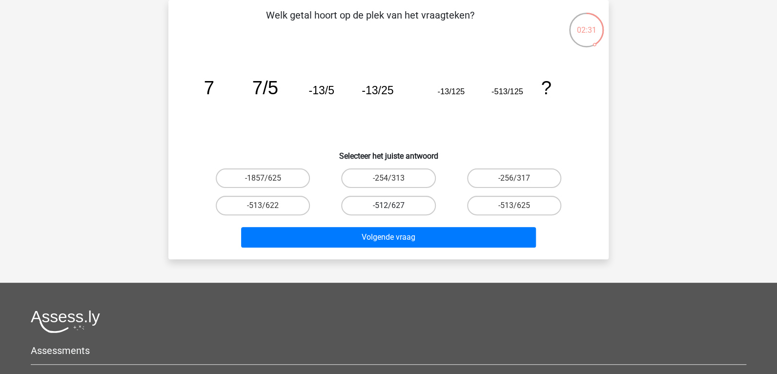
click at [412, 207] on label "-512/627" at bounding box center [388, 206] width 94 height 20
click at [395, 207] on input "-512/627" at bounding box center [391, 208] width 6 height 6
radio input "true"
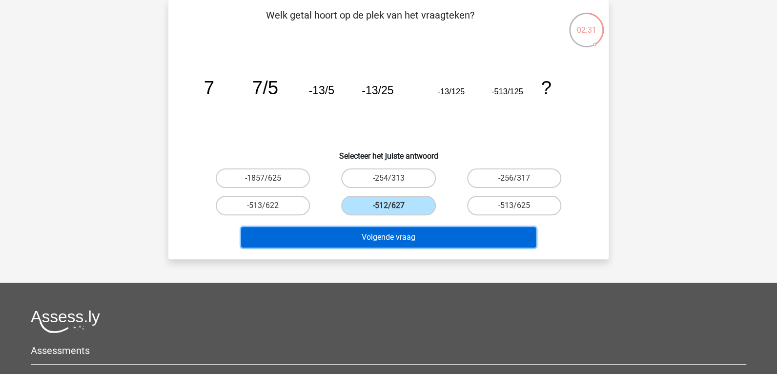
click at [398, 241] on button "Volgende vraag" at bounding box center [388, 237] width 295 height 20
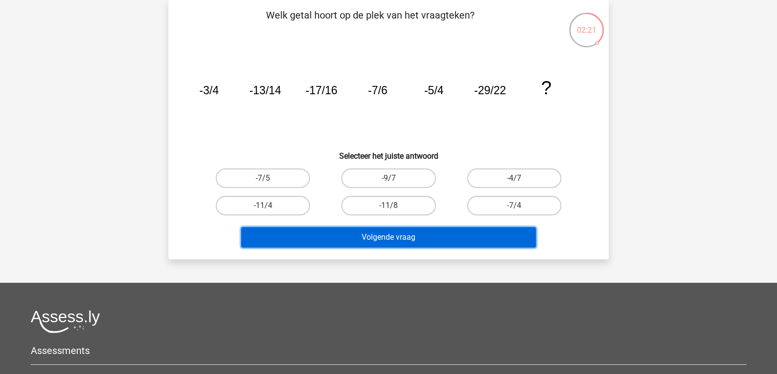
click at [405, 244] on button "Volgende vraag" at bounding box center [388, 237] width 295 height 20
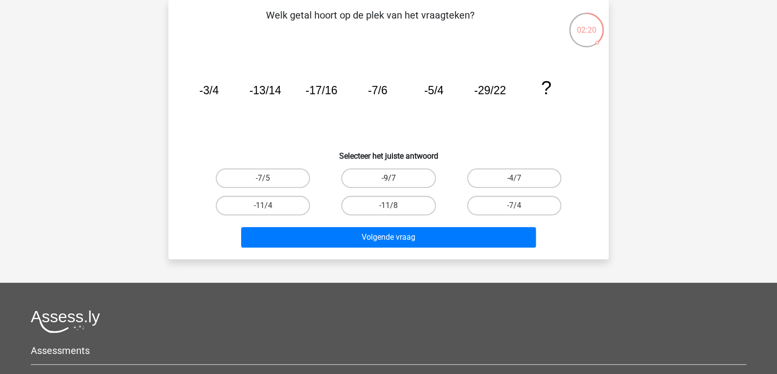
click at [396, 172] on label "-9/7" at bounding box center [388, 178] width 94 height 20
click at [395, 178] on input "-9/7" at bounding box center [391, 181] width 6 height 6
radio input "true"
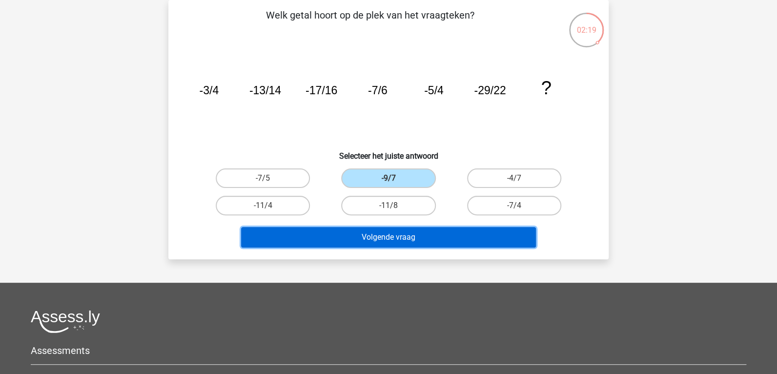
click at [387, 237] on button "Volgende vraag" at bounding box center [388, 237] width 295 height 20
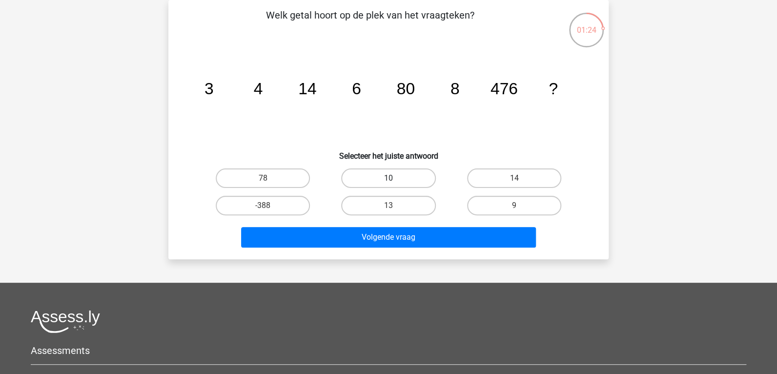
click at [401, 182] on label "10" at bounding box center [388, 178] width 94 height 20
click at [395, 182] on input "10" at bounding box center [391, 181] width 6 height 6
radio input "true"
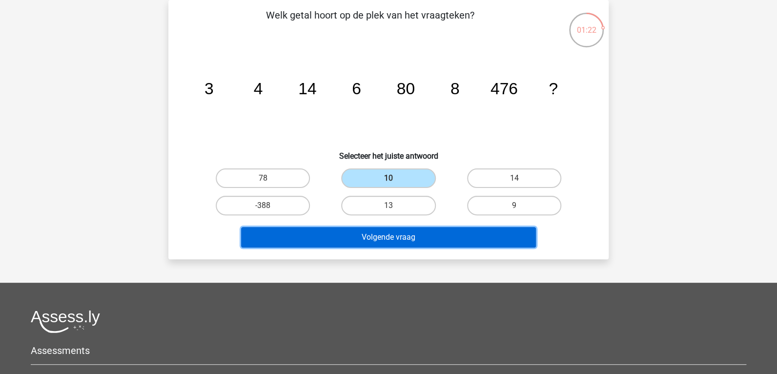
click at [399, 234] on button "Volgende vraag" at bounding box center [388, 237] width 295 height 20
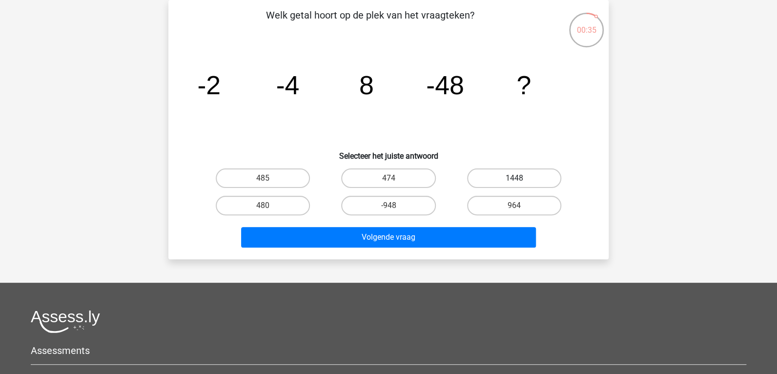
click at [524, 174] on label "1448" at bounding box center [514, 178] width 94 height 20
click at [520, 178] on input "1448" at bounding box center [517, 181] width 6 height 6
radio input "true"
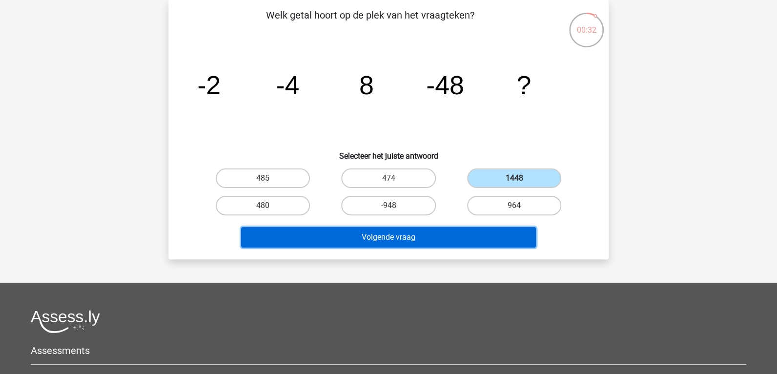
click at [485, 241] on button "Volgende vraag" at bounding box center [388, 237] width 295 height 20
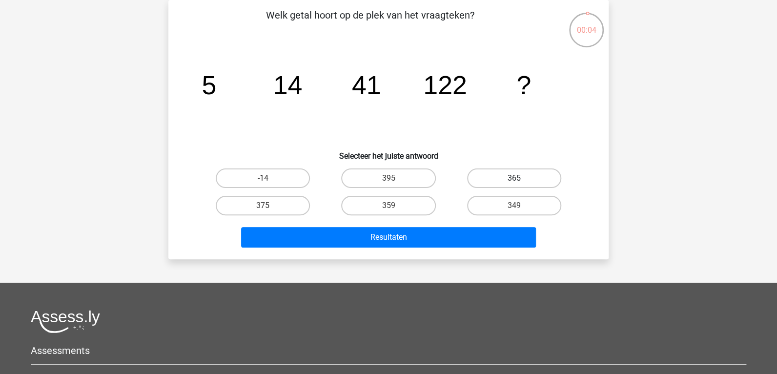
click at [513, 177] on label "365" at bounding box center [514, 178] width 94 height 20
click at [514, 178] on input "365" at bounding box center [517, 181] width 6 height 6
radio input "true"
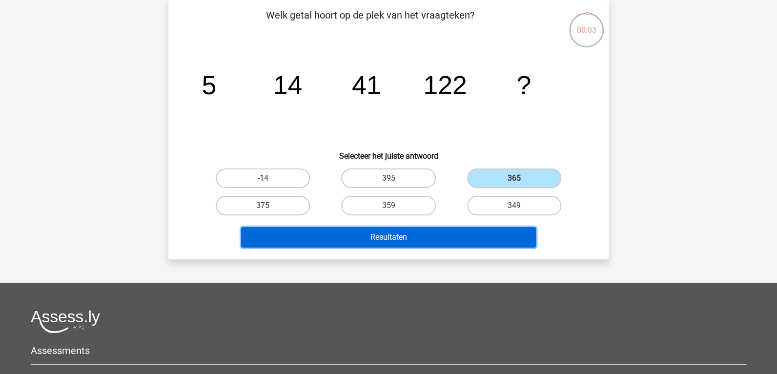
click at [426, 243] on button "Resultaten" at bounding box center [388, 237] width 295 height 20
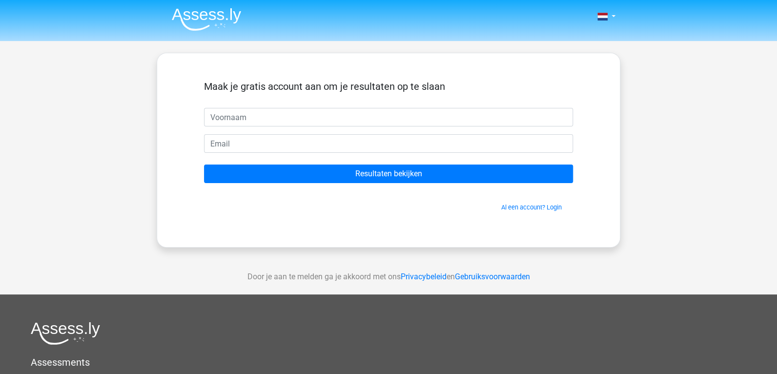
click at [360, 120] on input "text" at bounding box center [388, 117] width 369 height 19
type input "linda"
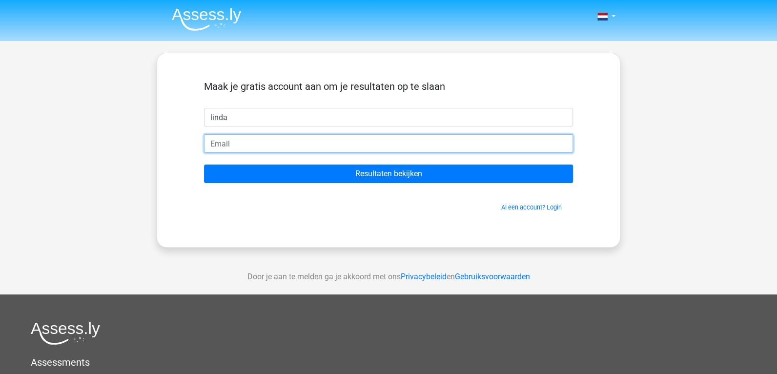
type input "[EMAIL_ADDRESS][DOMAIN_NAME]"
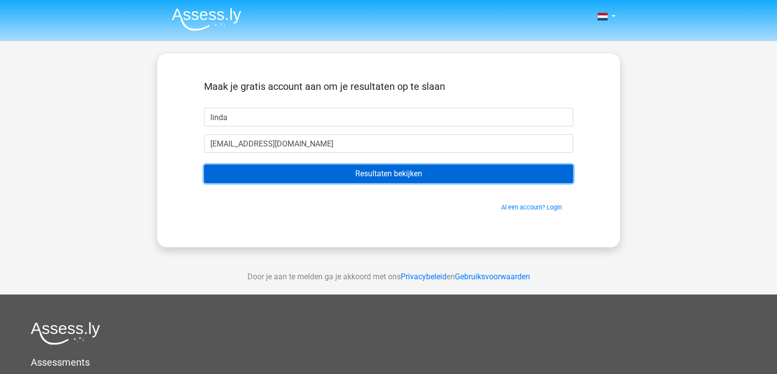
click at [244, 171] on input "Resultaten bekijken" at bounding box center [388, 173] width 369 height 19
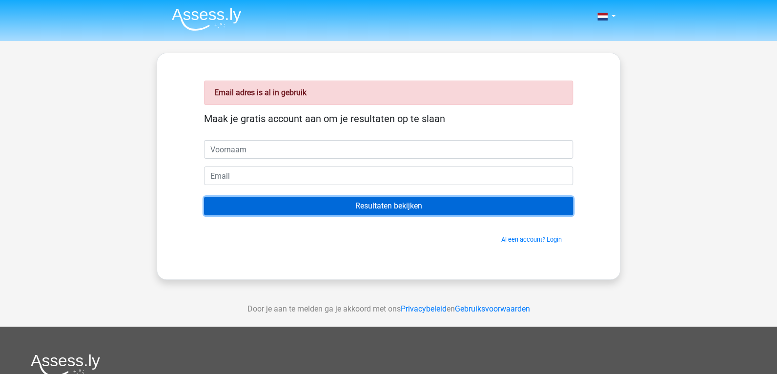
click at [381, 205] on input "Resultaten bekijken" at bounding box center [388, 206] width 369 height 19
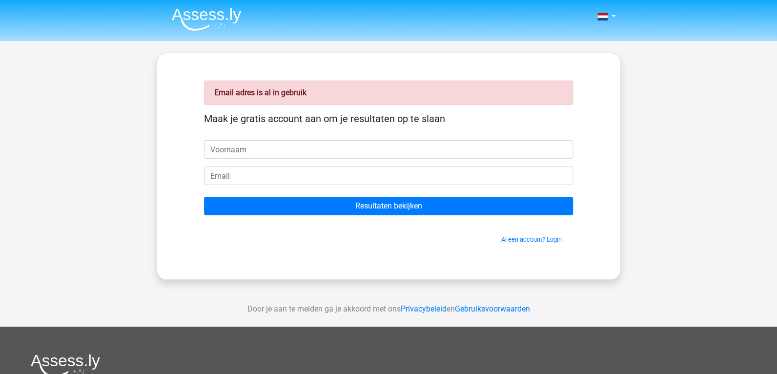
click at [520, 231] on div "Al een account? Login" at bounding box center [388, 233] width 369 height 21
click at [522, 236] on link "Al een account? Login" at bounding box center [531, 239] width 60 height 7
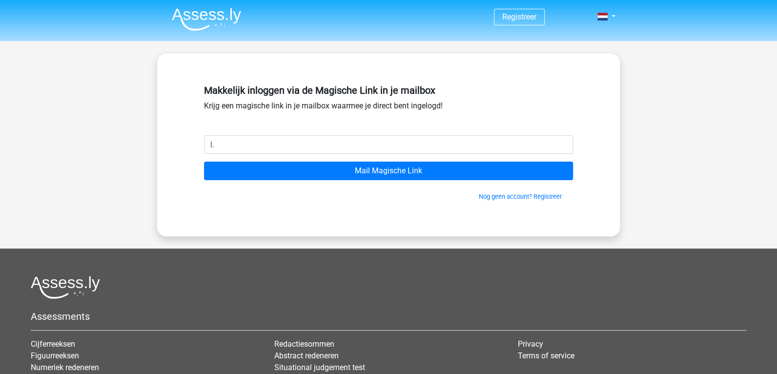
type input "l"
type input "dejonge.lj@gmail.com"
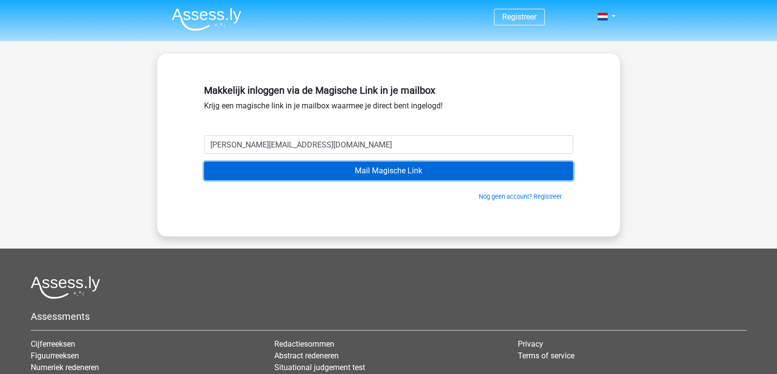
click at [269, 169] on input "Mail Magische Link" at bounding box center [388, 170] width 369 height 19
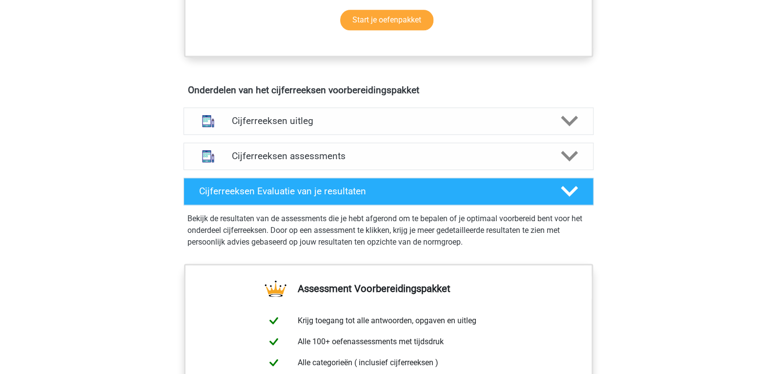
scroll to position [585, 0]
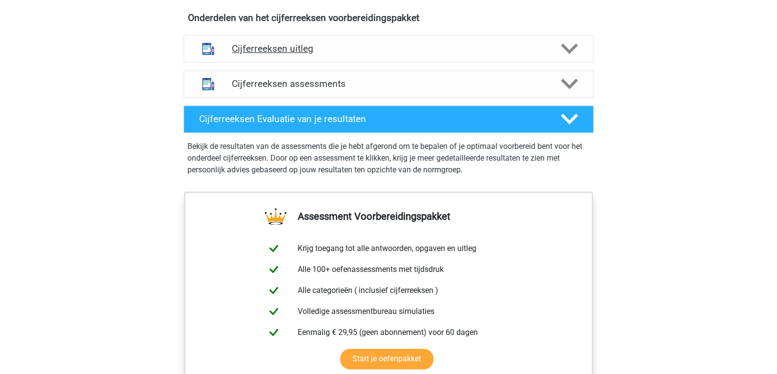
click at [255, 54] on h4 "Cijferreeksen uitleg" at bounding box center [388, 48] width 313 height 11
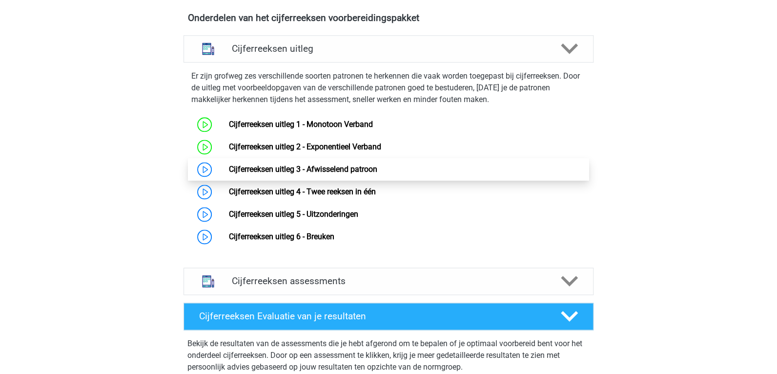
click at [271, 174] on link "Cijferreeksen uitleg 3 - Afwisselend patroon" at bounding box center [302, 168] width 148 height 9
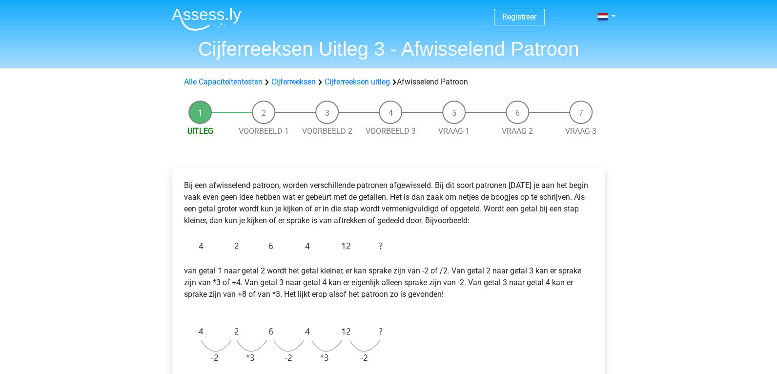
scroll to position [146, 0]
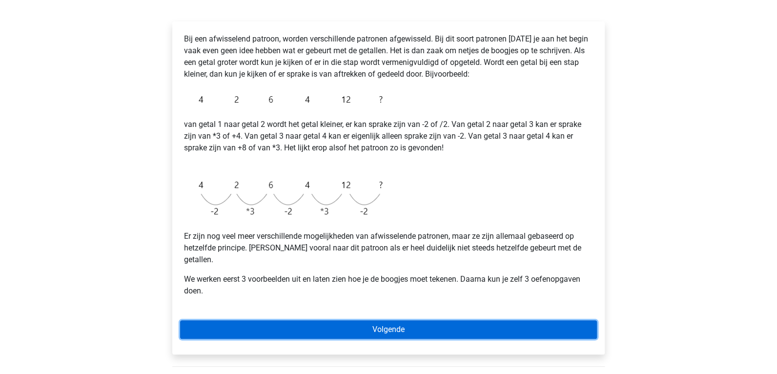
click at [351, 320] on link "Volgende" at bounding box center [388, 329] width 417 height 19
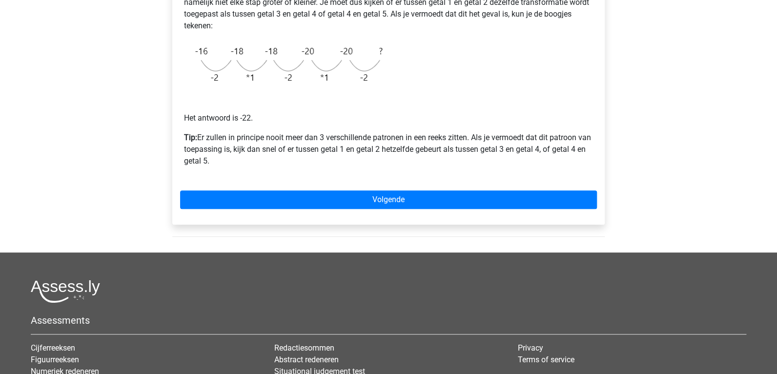
scroll to position [195, 0]
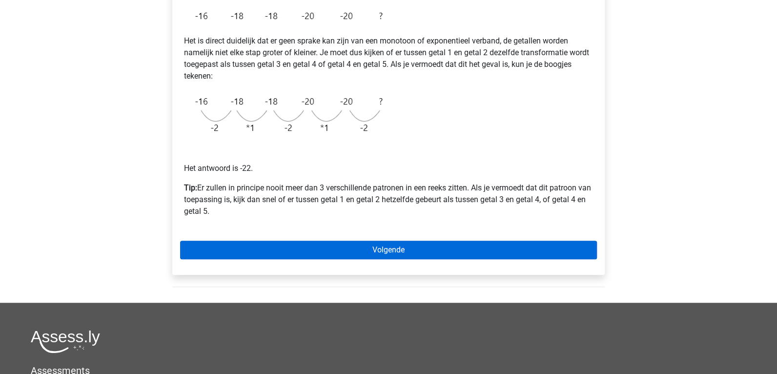
drag, startPoint x: 324, startPoint y: 234, endPoint x: 329, endPoint y: 245, distance: 12.2
click at [325, 237] on div "Voorbeeld 1 Het is direct duidelijk dat er geen sprake kan zijn van een monotoo…" at bounding box center [388, 123] width 432 height 301
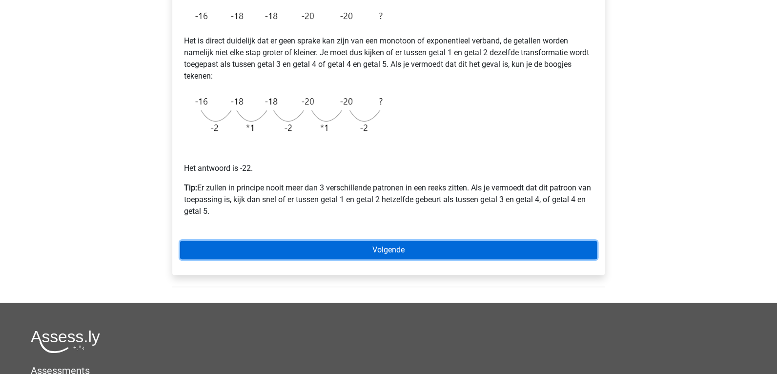
click at [329, 248] on link "Volgende" at bounding box center [388, 250] width 417 height 19
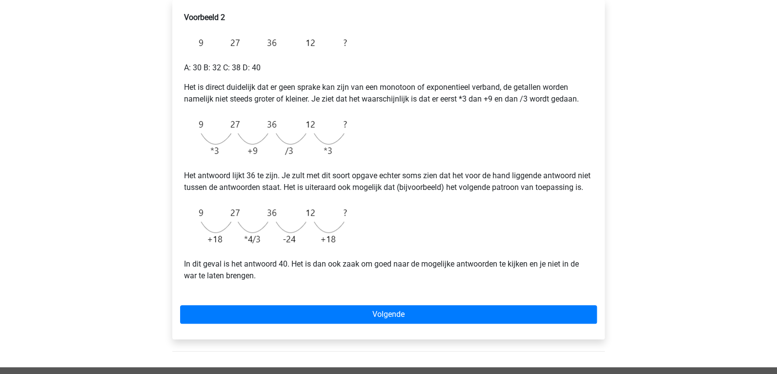
scroll to position [195, 0]
